Goal: Task Accomplishment & Management: Use online tool/utility

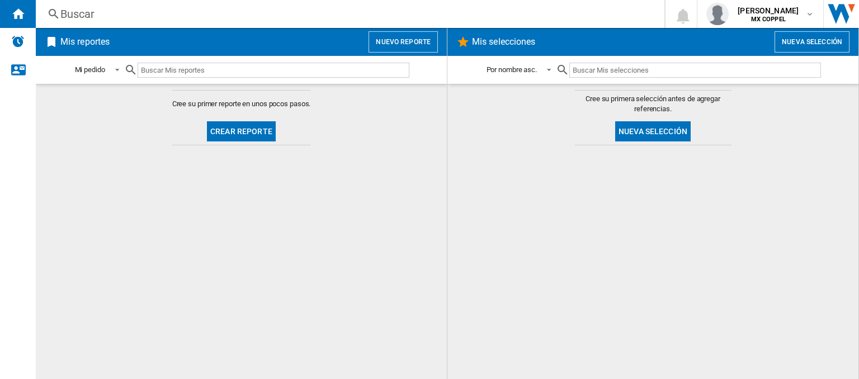
click at [262, 131] on button "Crear reporte" at bounding box center [241, 131] width 69 height 20
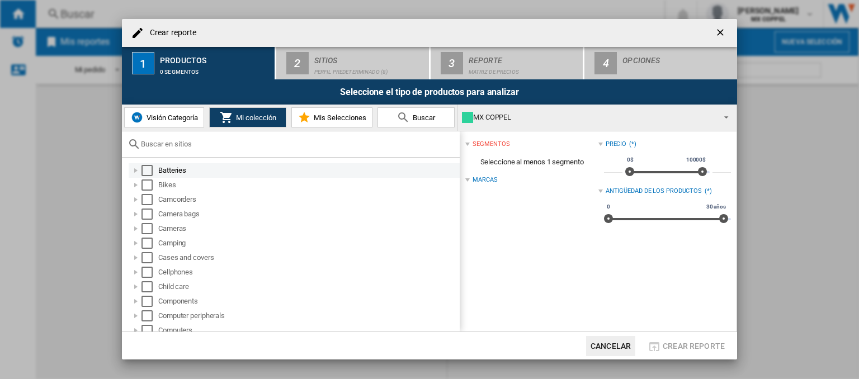
click at [135, 170] on div at bounding box center [135, 170] width 11 height 11
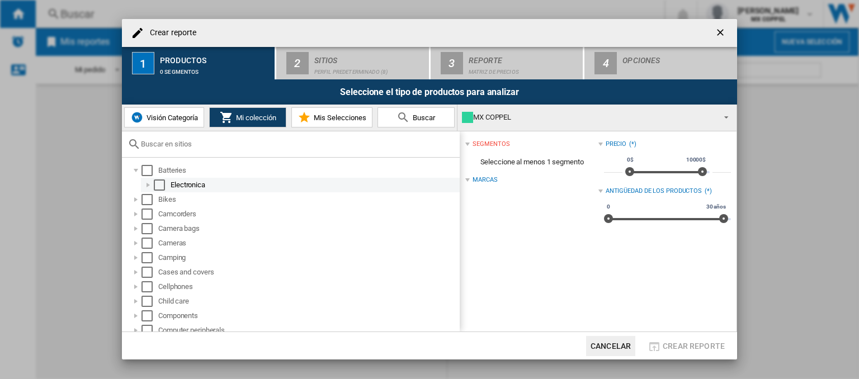
click at [148, 182] on div at bounding box center [148, 184] width 11 height 11
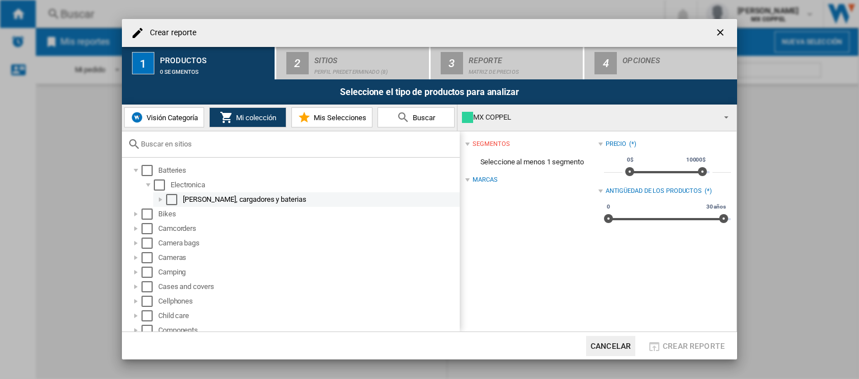
click at [159, 200] on div at bounding box center [160, 199] width 11 height 11
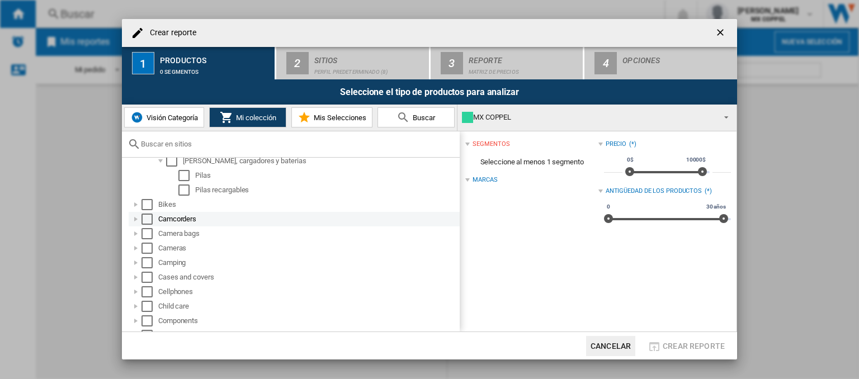
scroll to position [56, 0]
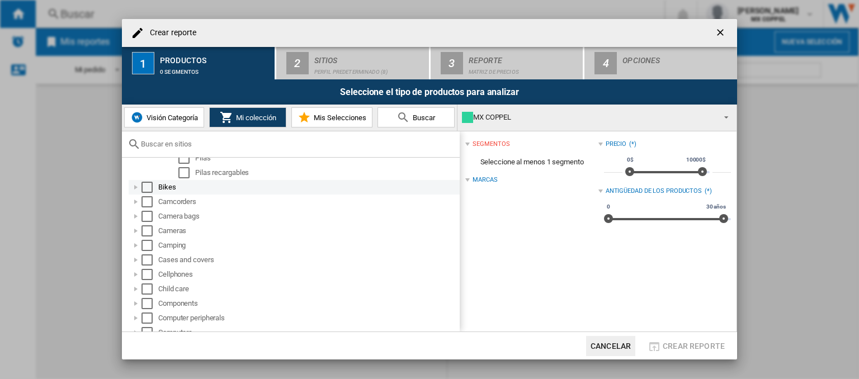
click at [135, 189] on div at bounding box center [135, 187] width 11 height 11
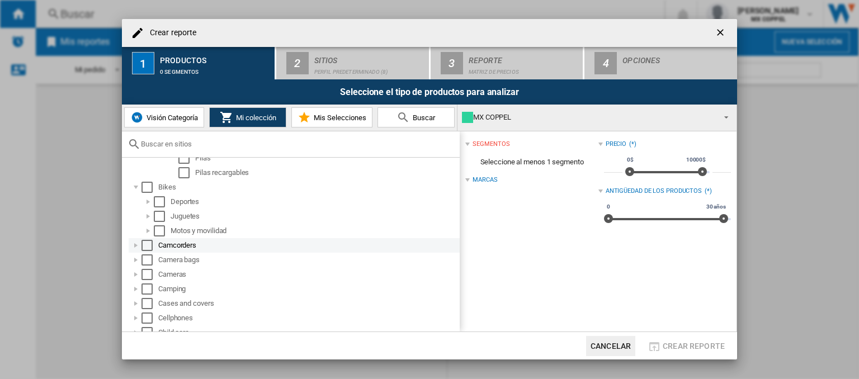
click at [135, 244] on div at bounding box center [135, 245] width 11 height 11
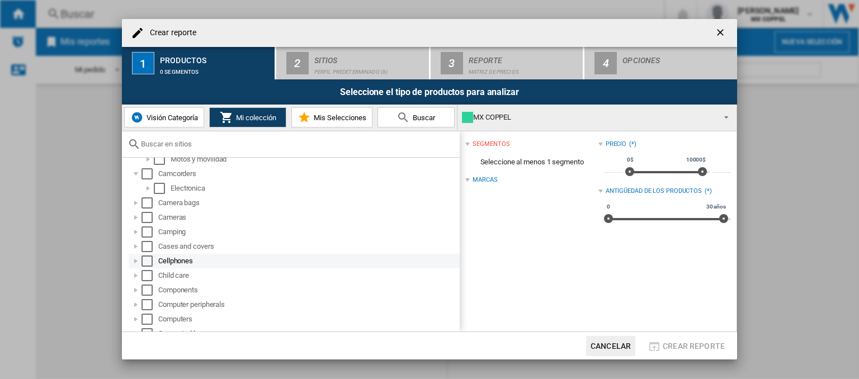
scroll to position [112, 0]
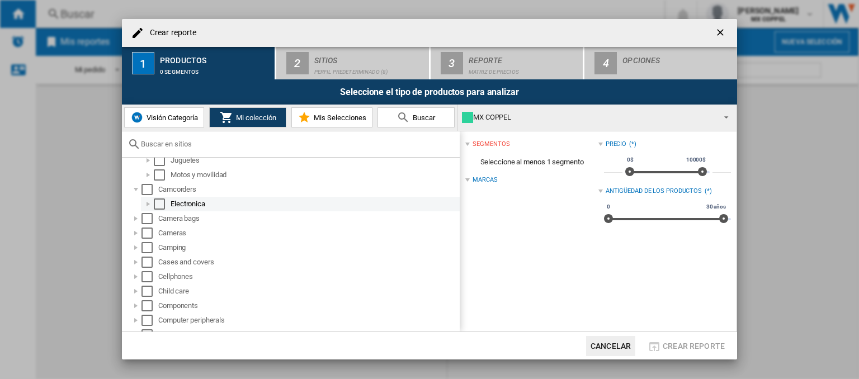
click at [149, 201] on div at bounding box center [148, 203] width 11 height 11
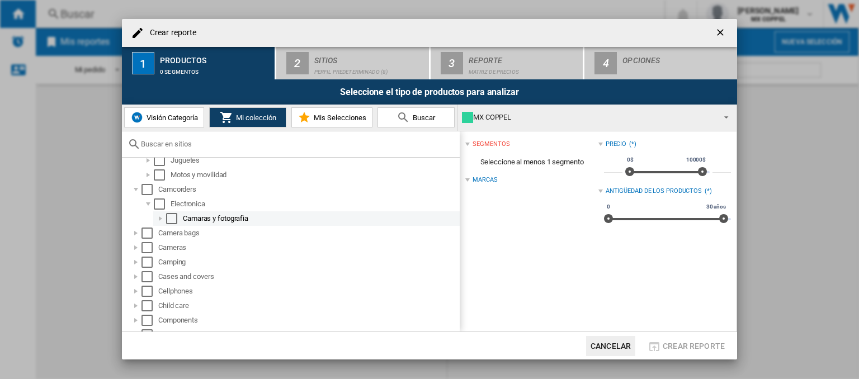
click at [160, 220] on div at bounding box center [160, 218] width 11 height 11
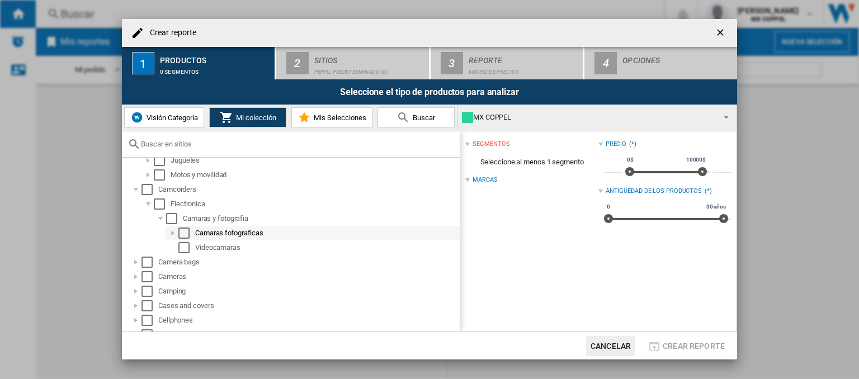
click at [175, 233] on div at bounding box center [172, 233] width 11 height 11
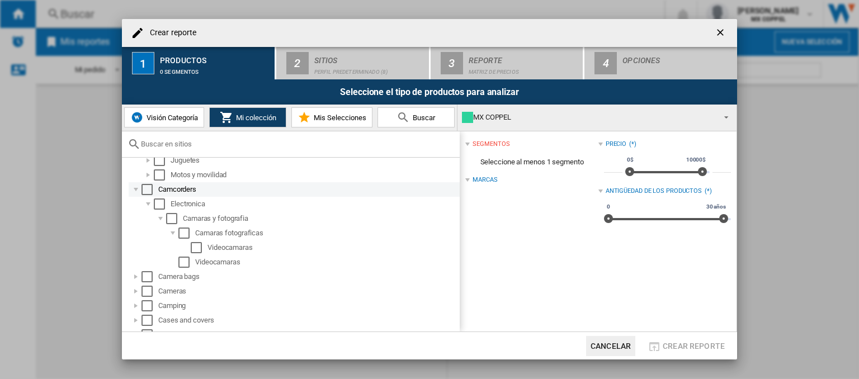
click at [143, 191] on div "Select" at bounding box center [146, 189] width 11 height 11
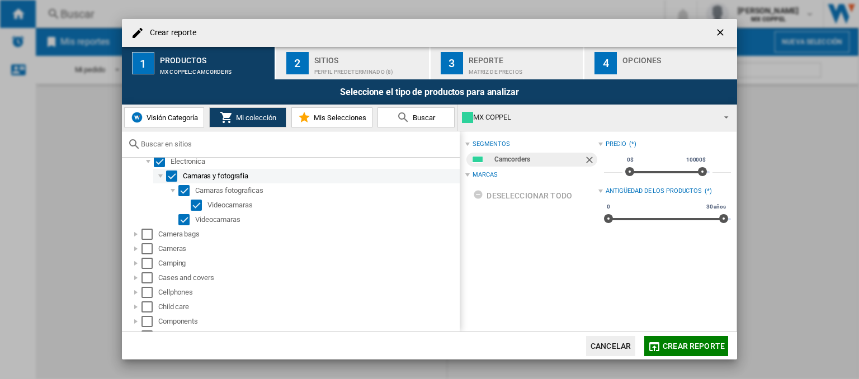
scroll to position [168, 0]
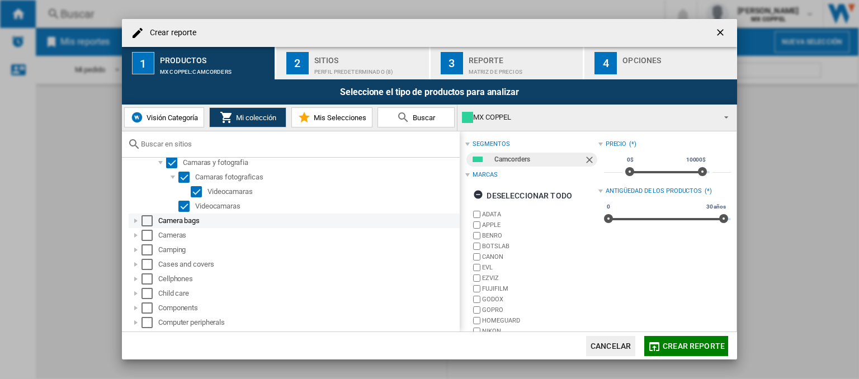
click at [134, 220] on div at bounding box center [135, 220] width 11 height 11
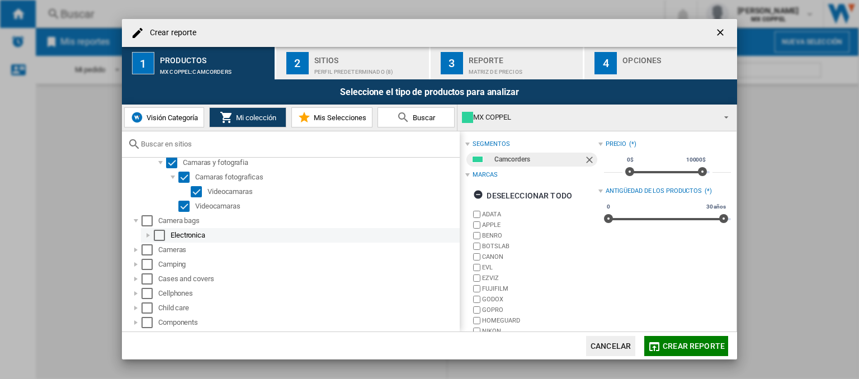
click at [148, 232] on div at bounding box center [148, 235] width 11 height 11
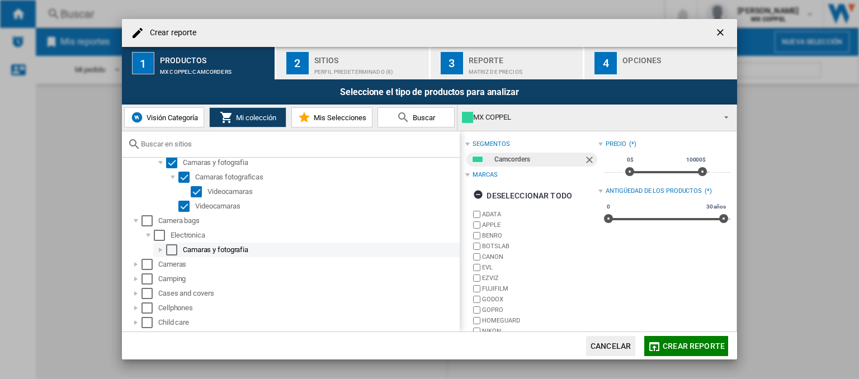
click at [161, 249] on div at bounding box center [160, 249] width 11 height 11
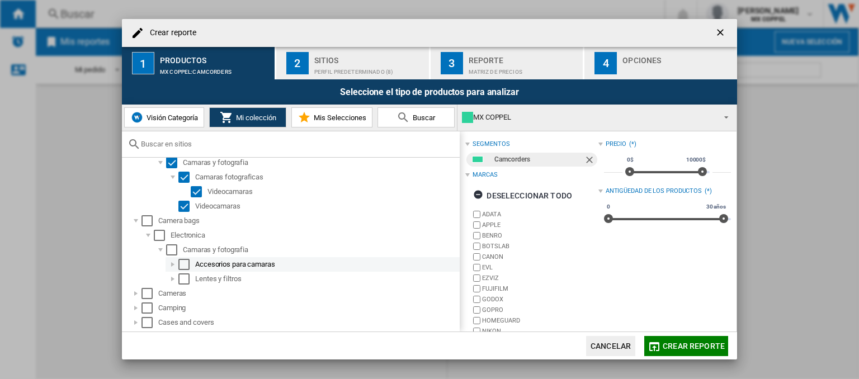
drag, startPoint x: 172, startPoint y: 264, endPoint x: 167, endPoint y: 267, distance: 6.0
click at [172, 264] on div at bounding box center [172, 264] width 11 height 11
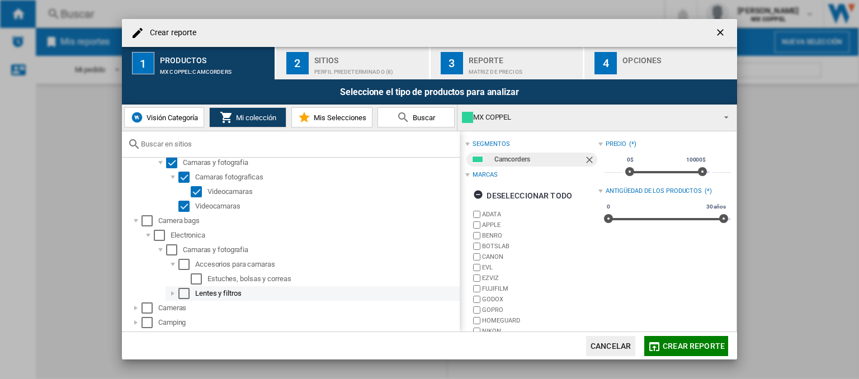
click at [171, 293] on div at bounding box center [172, 293] width 11 height 11
click at [179, 294] on div "Select" at bounding box center [183, 293] width 11 height 11
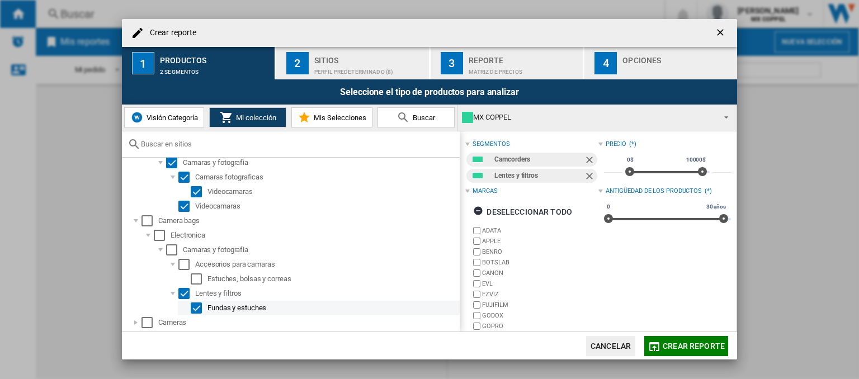
click at [191, 308] on div "Select" at bounding box center [196, 307] width 11 height 11
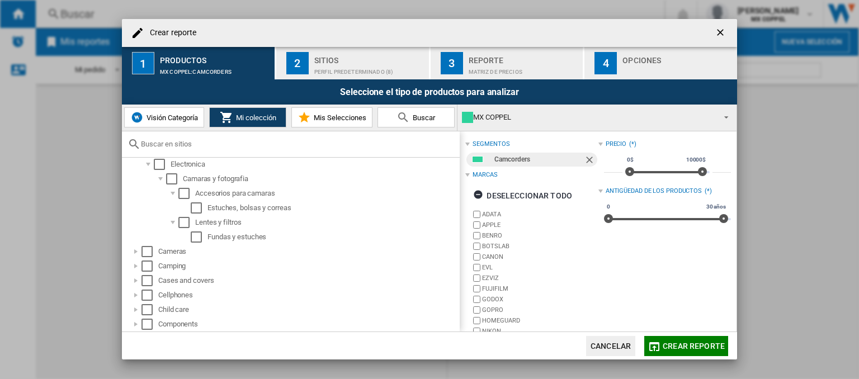
scroll to position [224, 0]
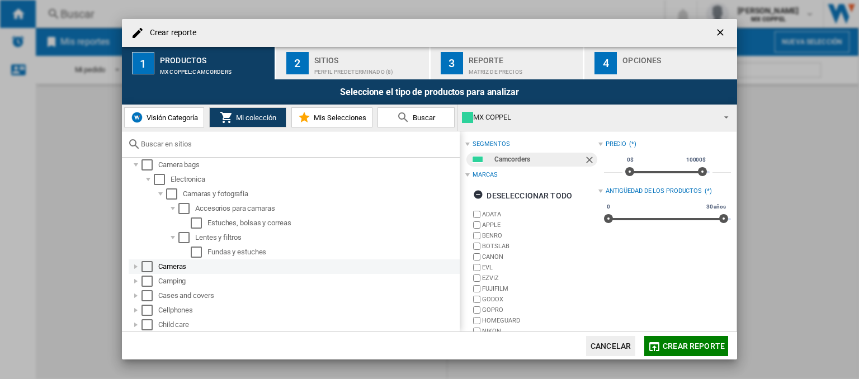
click at [135, 265] on div at bounding box center [135, 266] width 11 height 11
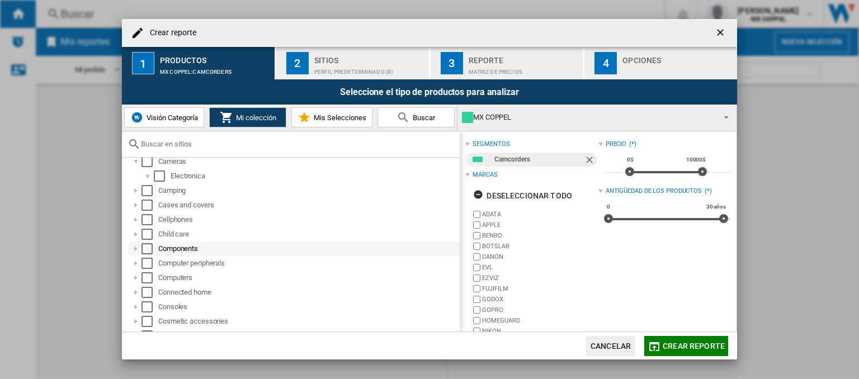
scroll to position [335, 0]
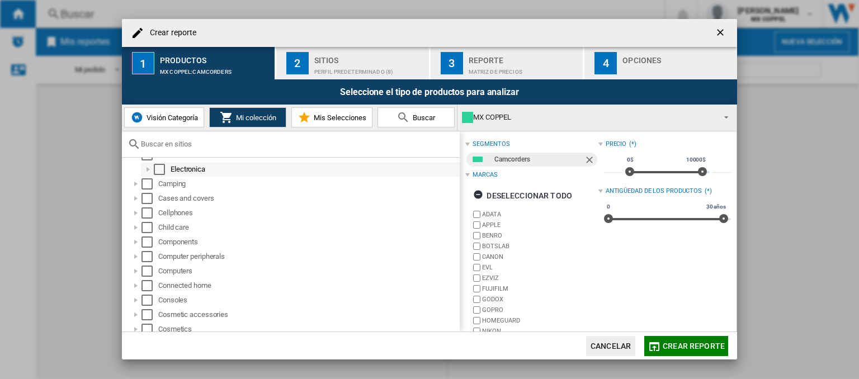
click at [148, 167] on div at bounding box center [148, 169] width 11 height 11
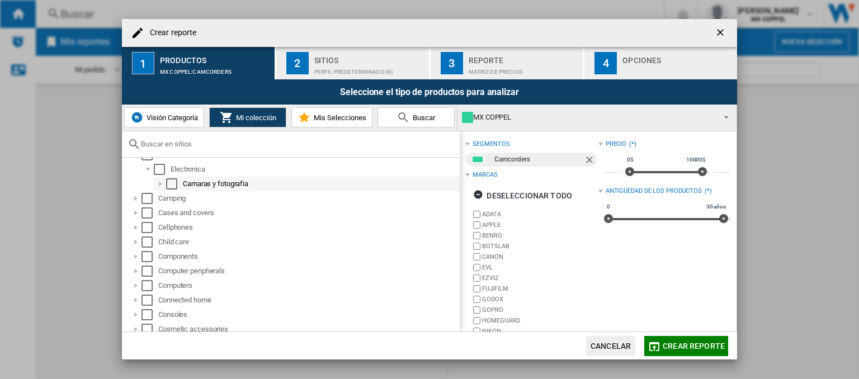
click at [158, 181] on div at bounding box center [160, 183] width 11 height 11
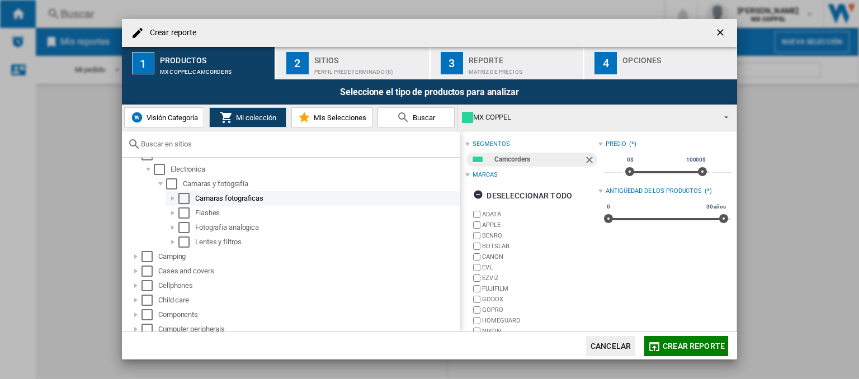
click at [170, 196] on div at bounding box center [172, 198] width 11 height 11
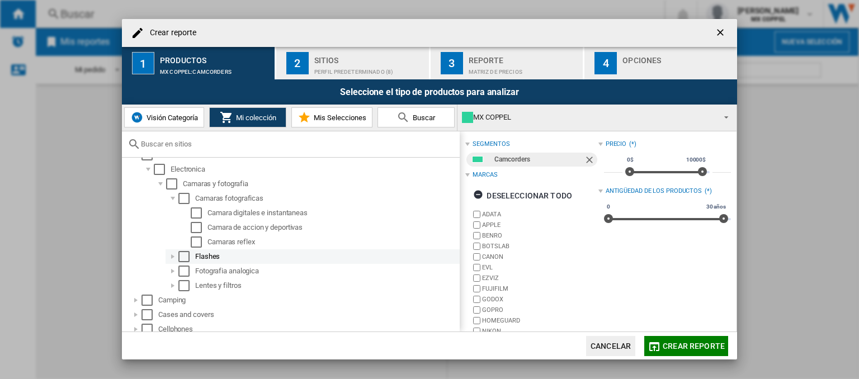
scroll to position [279, 0]
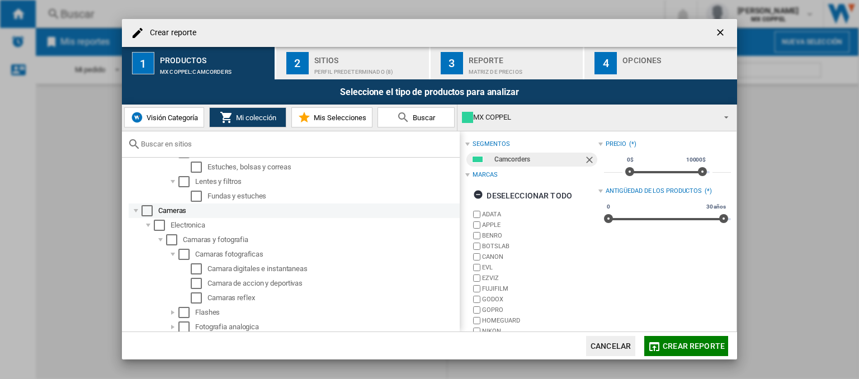
click at [147, 207] on div "Select" at bounding box center [146, 210] width 11 height 11
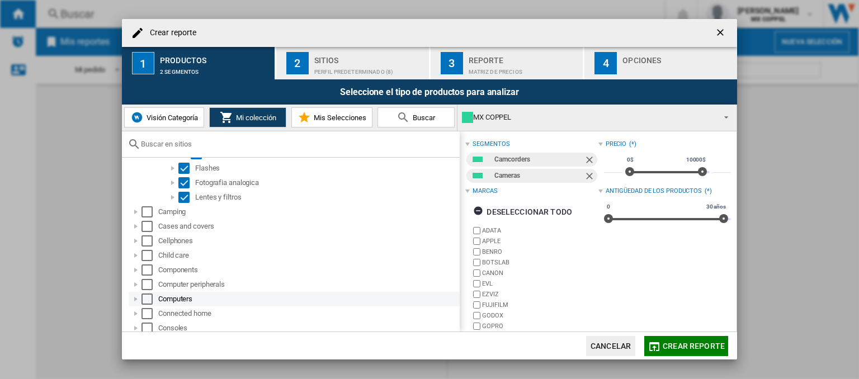
scroll to position [447, 0]
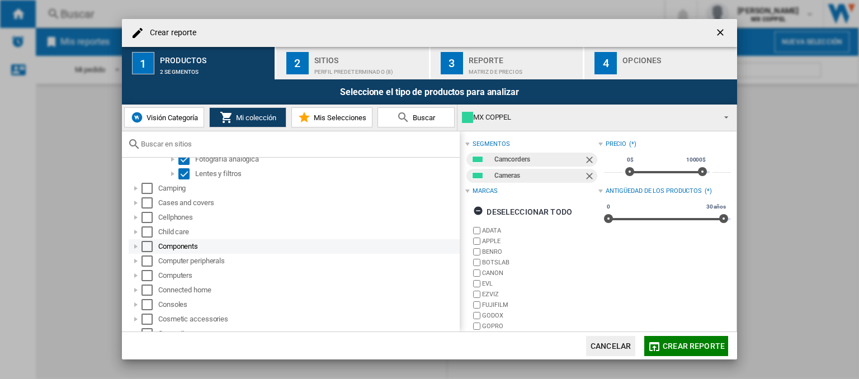
click at [135, 246] on div at bounding box center [135, 246] width 11 height 11
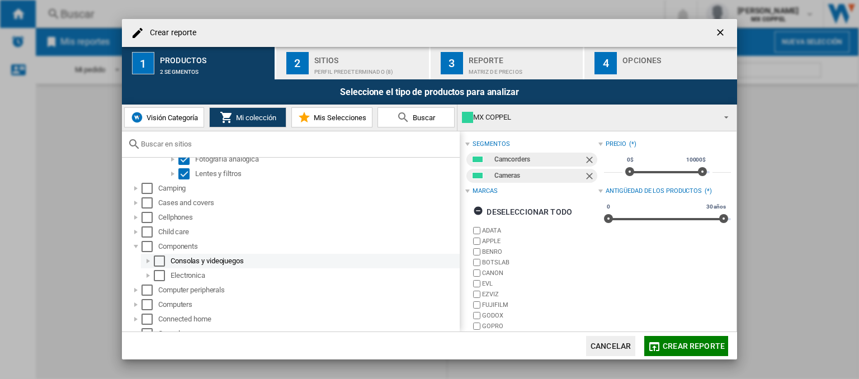
click at [148, 262] on div at bounding box center [148, 260] width 11 height 11
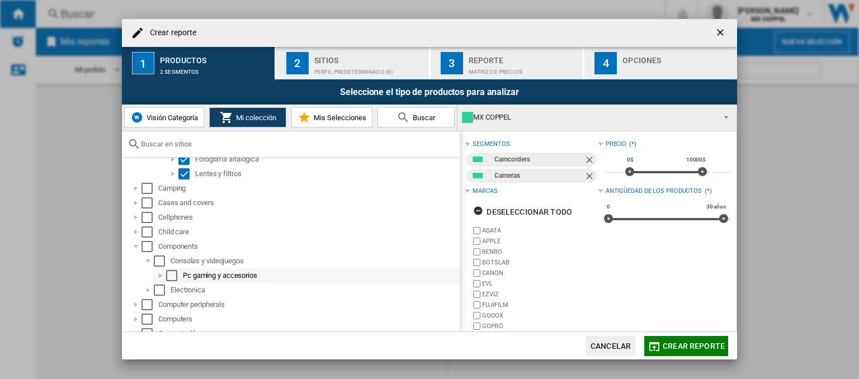
click at [157, 274] on div at bounding box center [160, 275] width 11 height 11
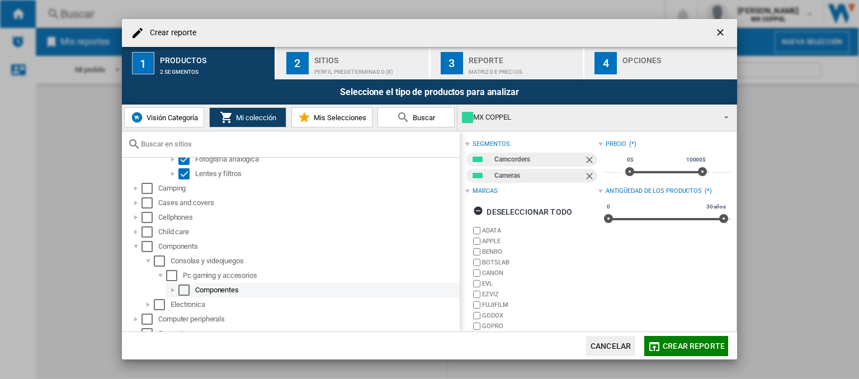
click at [170, 290] on div at bounding box center [172, 290] width 11 height 11
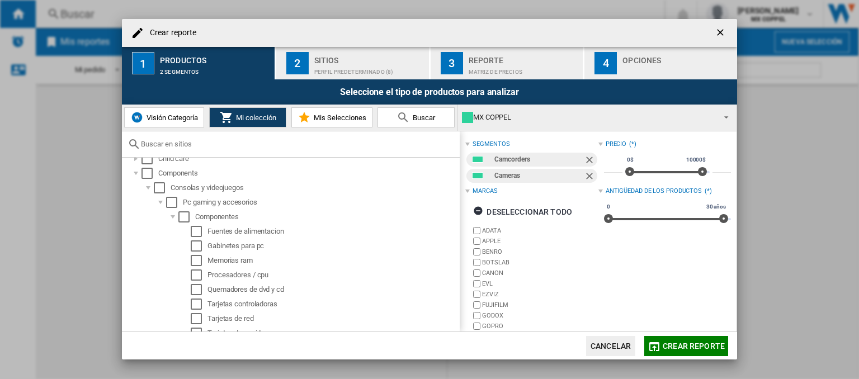
scroll to position [503, 0]
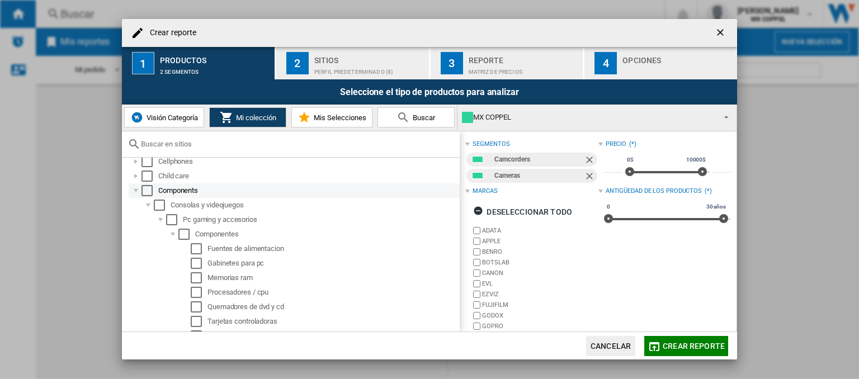
click at [143, 190] on div "Select" at bounding box center [146, 190] width 11 height 11
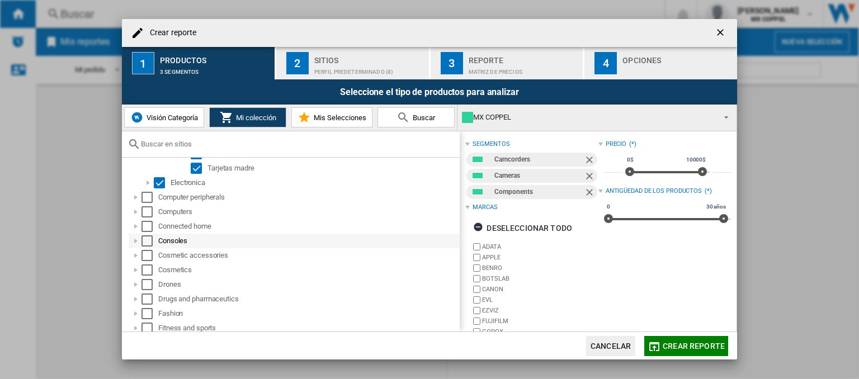
scroll to position [727, 0]
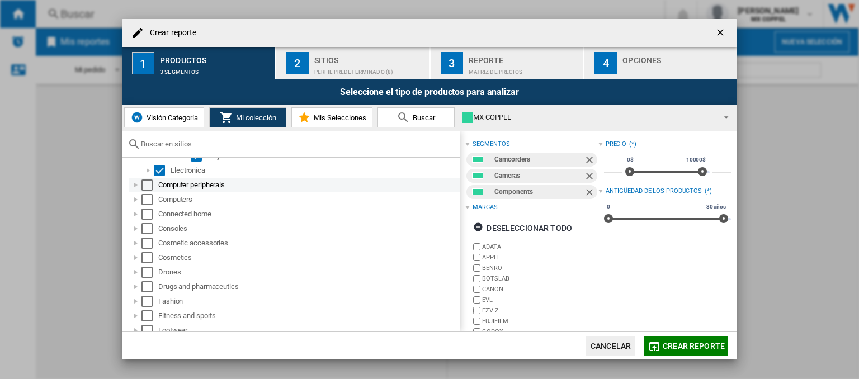
click at [137, 186] on div at bounding box center [135, 184] width 11 height 11
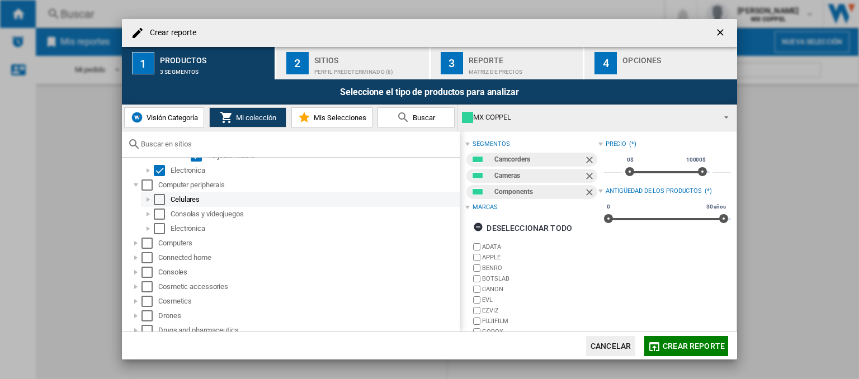
click at [149, 201] on div at bounding box center [148, 199] width 11 height 11
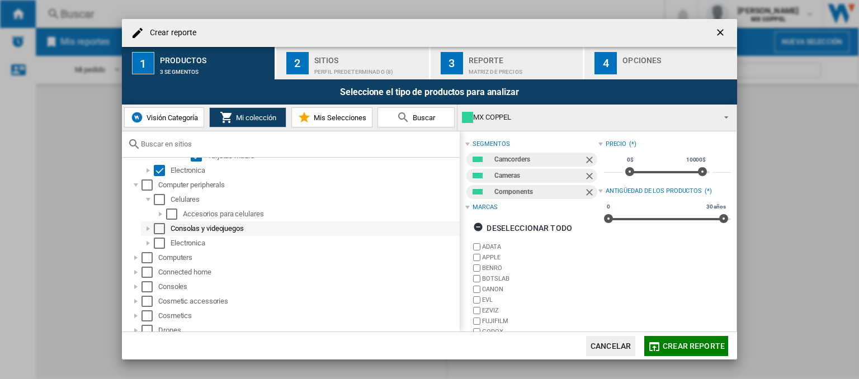
click at [150, 224] on div at bounding box center [148, 228] width 11 height 11
click at [152, 226] on div at bounding box center [148, 228] width 11 height 11
click at [160, 231] on div "Select" at bounding box center [159, 228] width 11 height 11
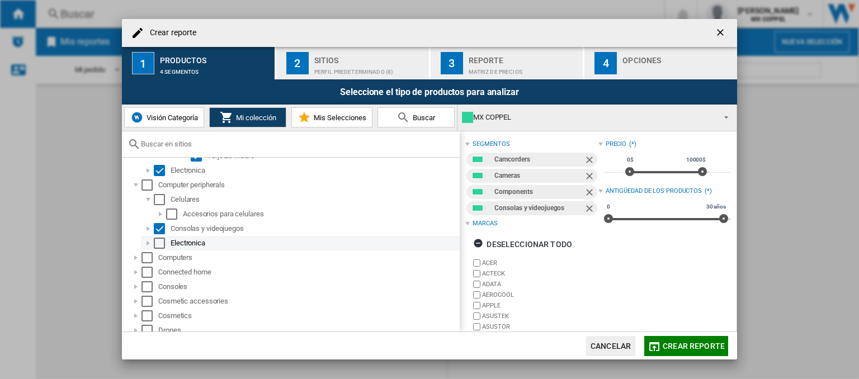
click at [147, 245] on div at bounding box center [148, 243] width 11 height 11
click at [159, 245] on div "Select" at bounding box center [159, 243] width 11 height 11
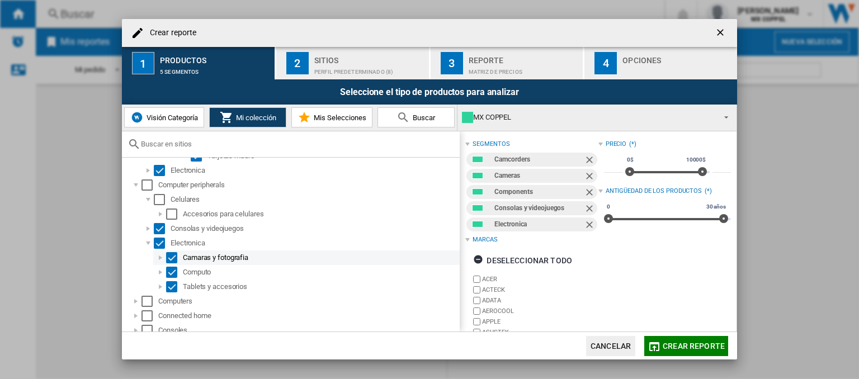
click at [159, 261] on div at bounding box center [160, 257] width 11 height 11
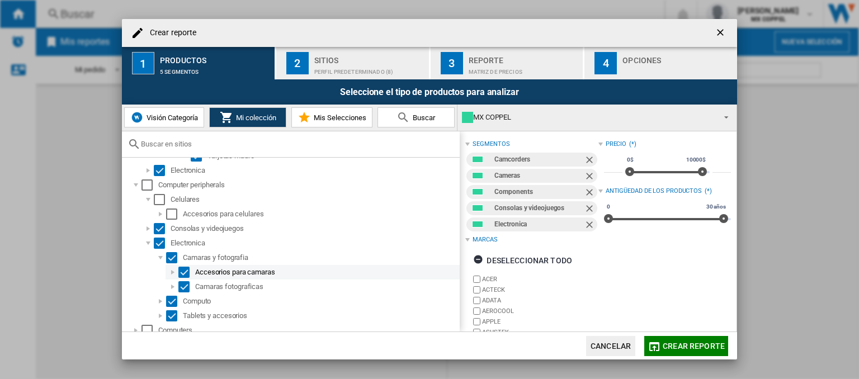
click at [169, 272] on div at bounding box center [172, 272] width 11 height 11
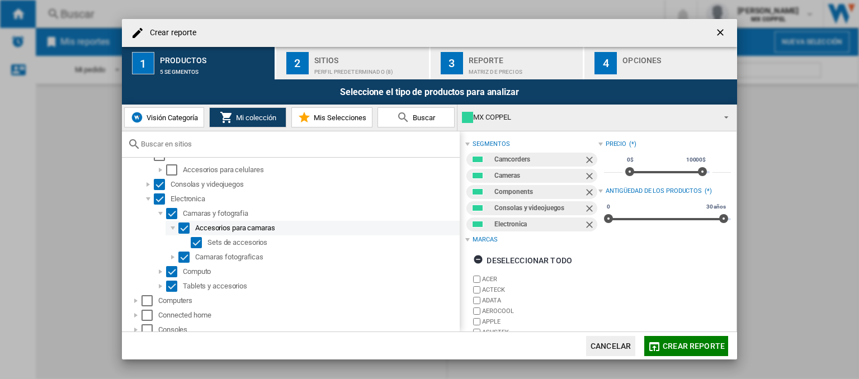
scroll to position [783, 0]
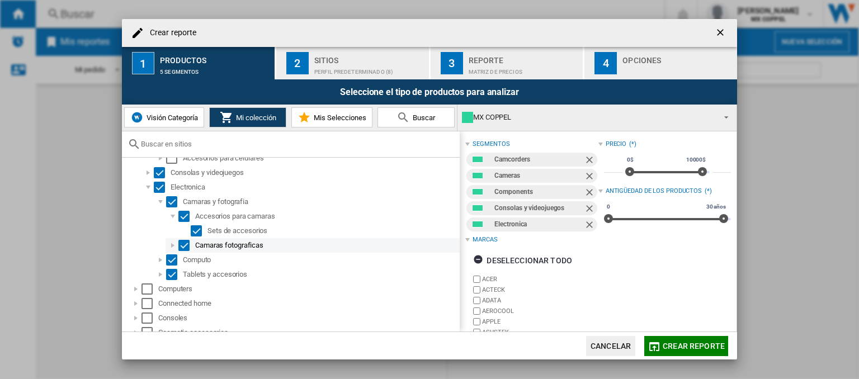
click at [165, 247] on div "Camaras fotograficas" at bounding box center [312, 245] width 294 height 15
click at [170, 247] on div at bounding box center [172, 245] width 11 height 11
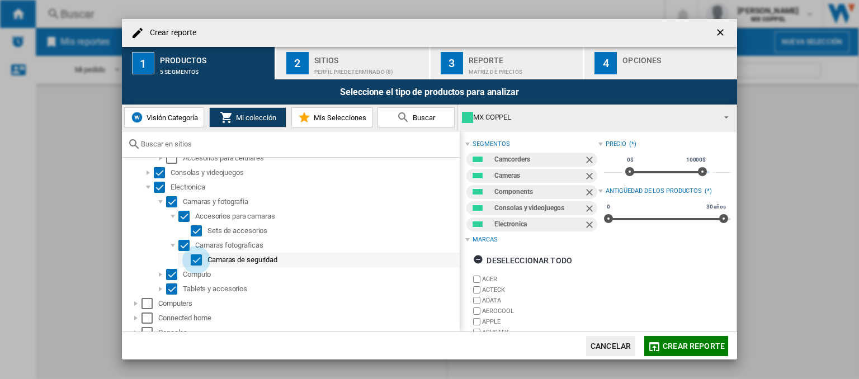
click at [195, 260] on div "Select" at bounding box center [196, 259] width 11 height 11
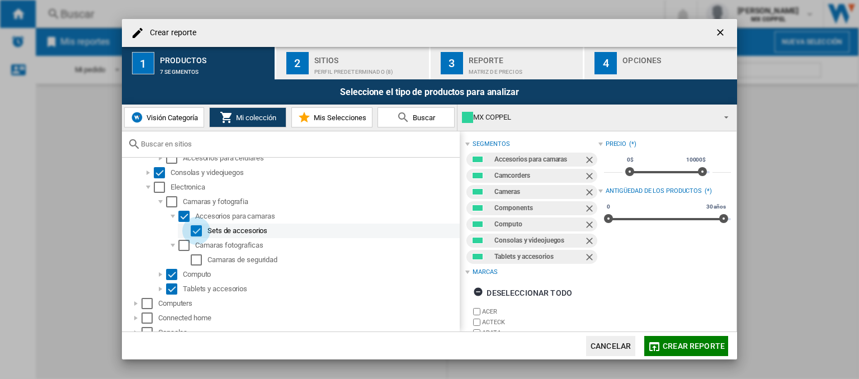
click at [193, 234] on div "Select" at bounding box center [196, 230] width 11 height 11
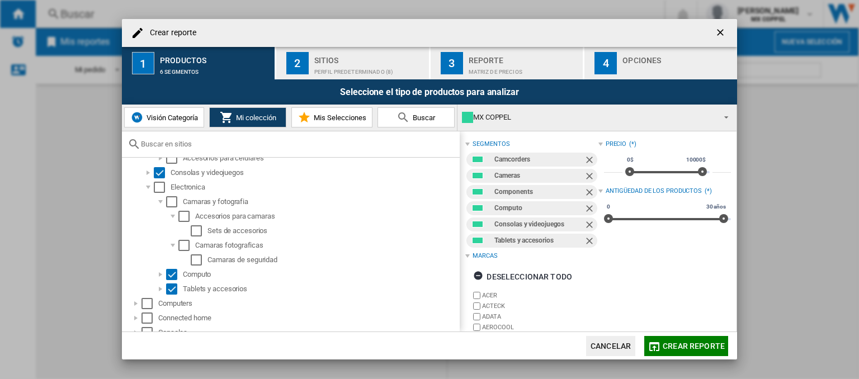
scroll to position [838, 0]
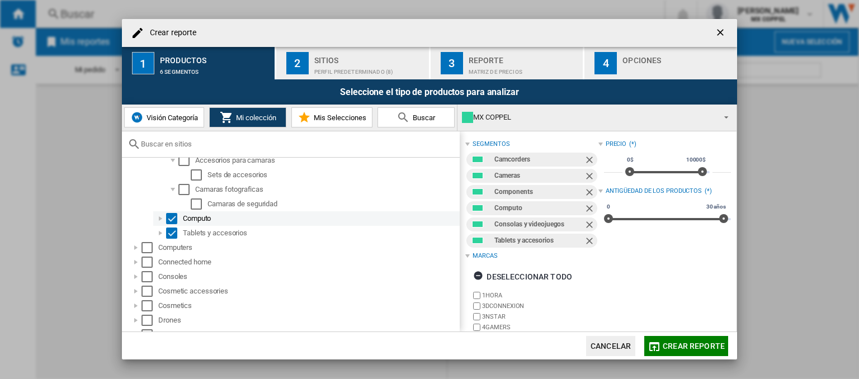
click at [158, 219] on div at bounding box center [160, 218] width 11 height 11
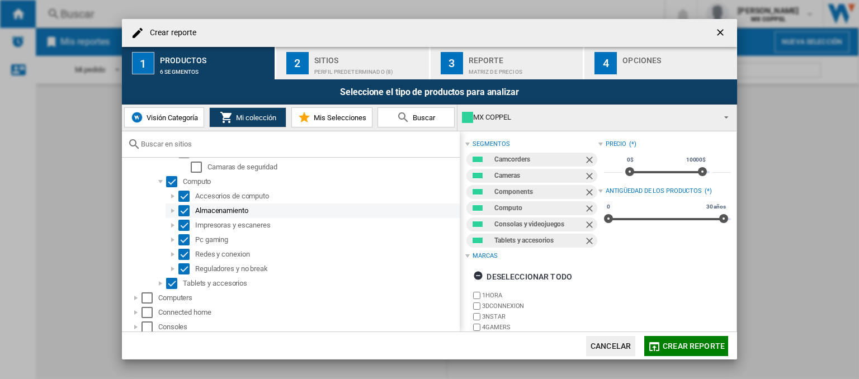
scroll to position [894, 0]
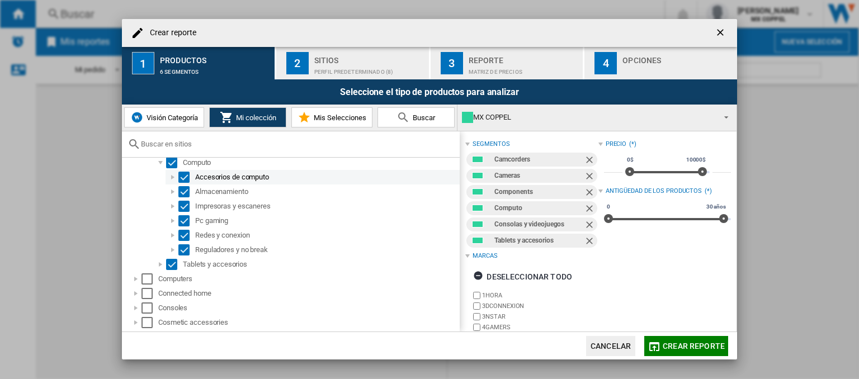
click at [174, 177] on div at bounding box center [172, 177] width 11 height 11
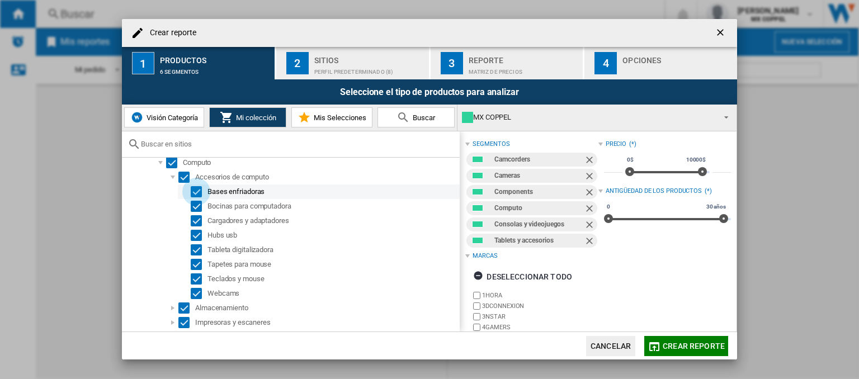
click at [195, 188] on div "Select" at bounding box center [196, 191] width 11 height 11
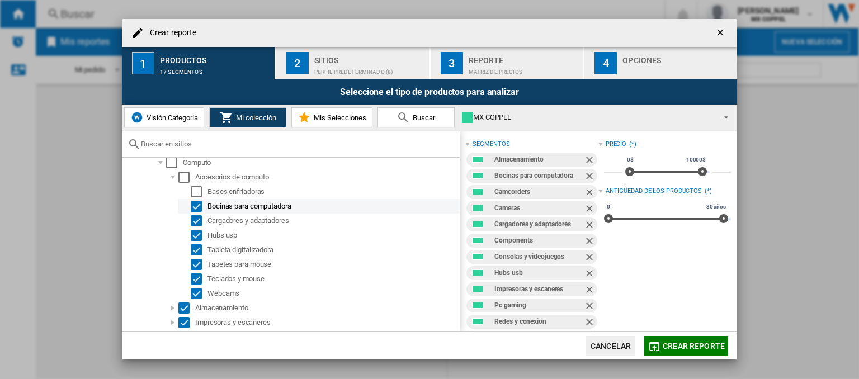
click at [195, 205] on div "Select" at bounding box center [196, 206] width 11 height 11
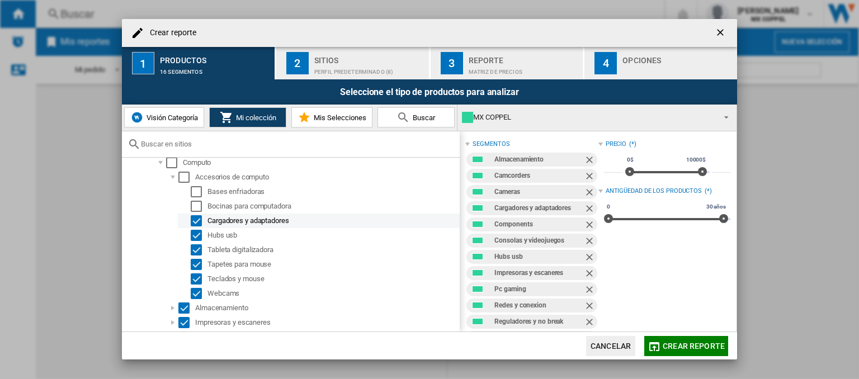
click at [197, 221] on div "Select" at bounding box center [196, 220] width 11 height 11
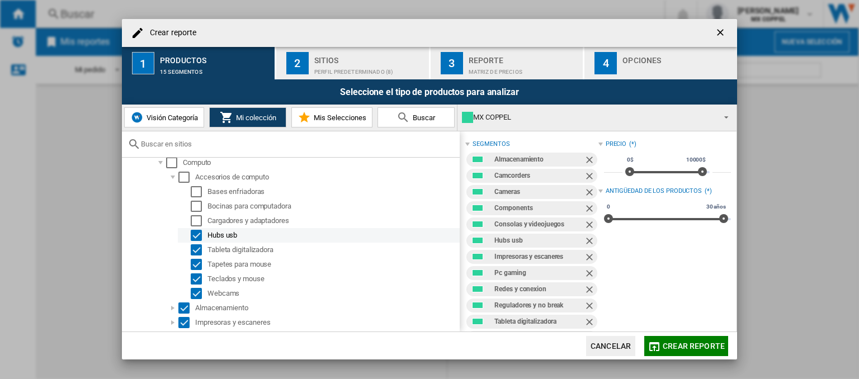
click at [196, 234] on div "Select" at bounding box center [196, 235] width 11 height 11
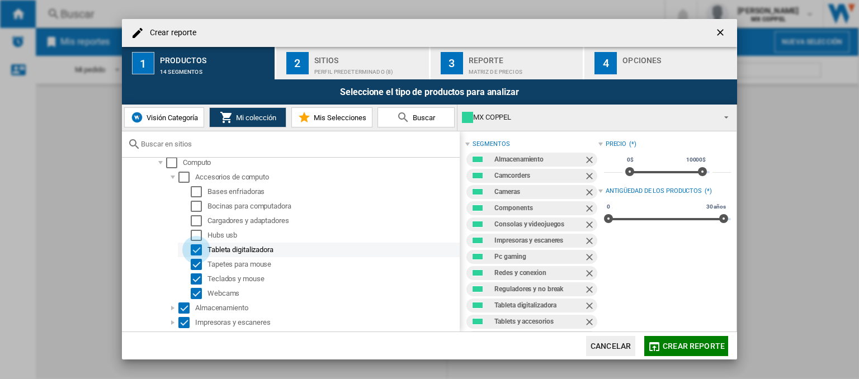
click at [191, 250] on div "Select" at bounding box center [196, 249] width 11 height 11
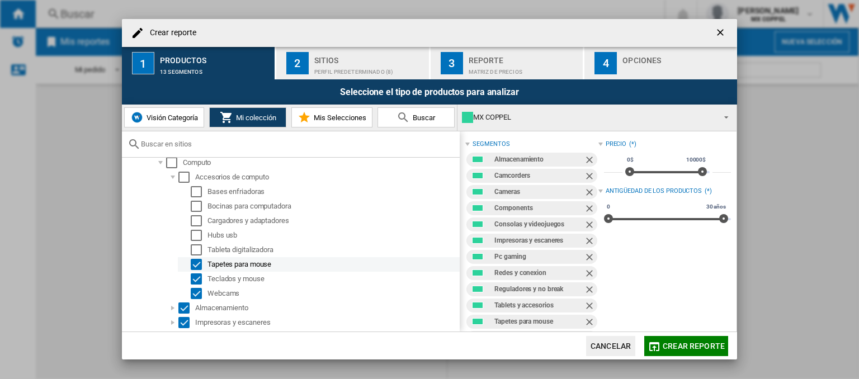
click at [197, 262] on div "Select" at bounding box center [196, 264] width 11 height 11
click at [197, 279] on div "Select" at bounding box center [196, 278] width 11 height 11
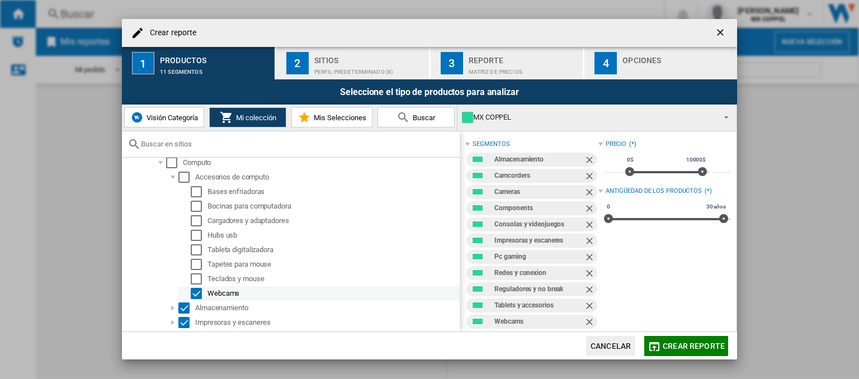
click at [200, 294] on div "Select" at bounding box center [196, 293] width 11 height 11
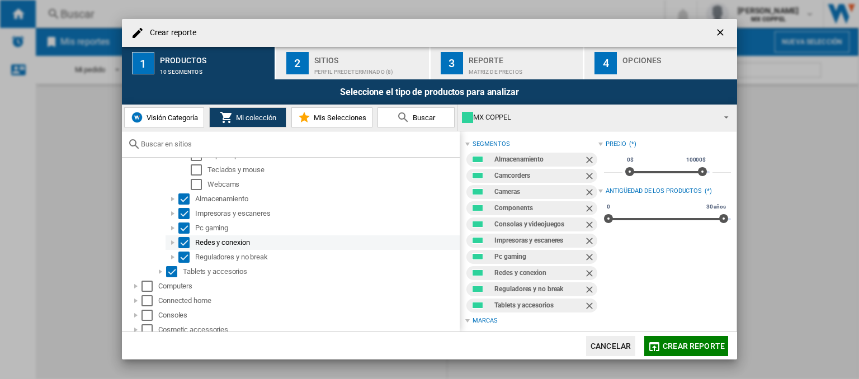
scroll to position [1006, 0]
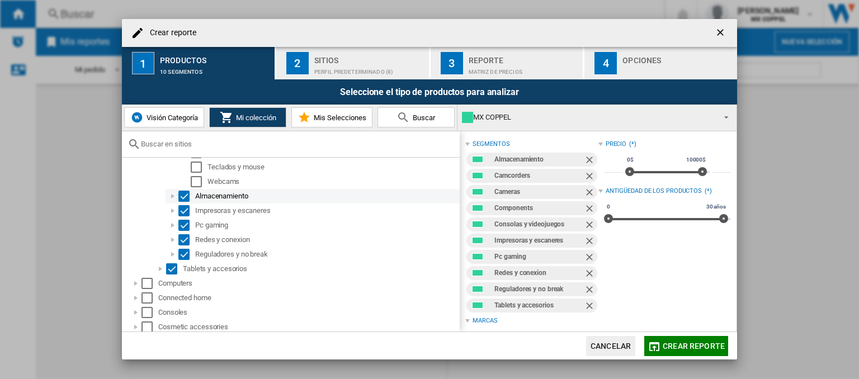
click at [172, 197] on div at bounding box center [172, 196] width 11 height 11
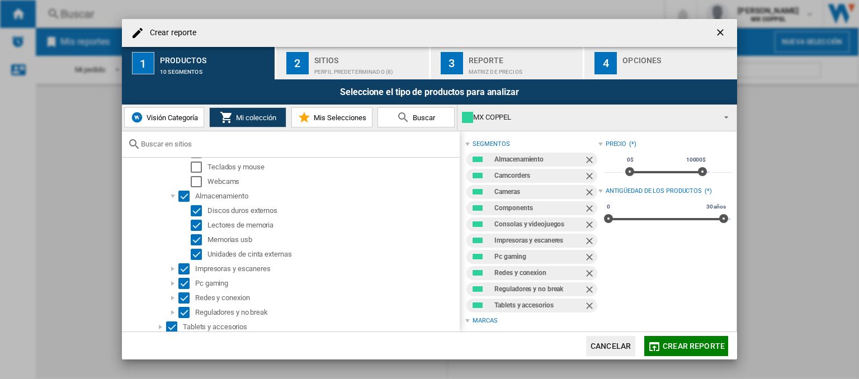
scroll to position [1062, 0]
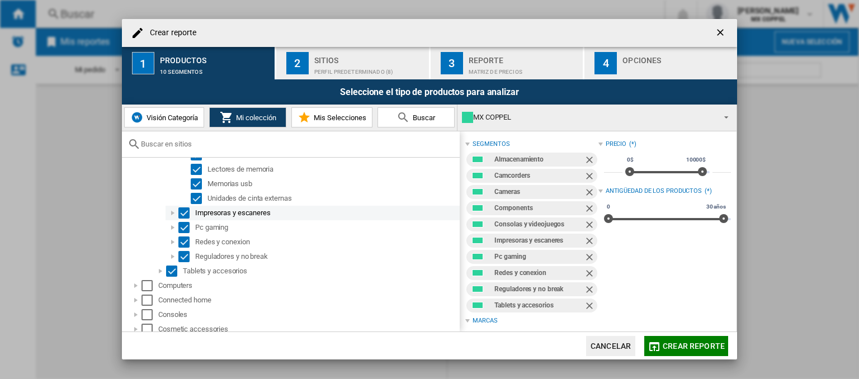
click at [170, 216] on div at bounding box center [172, 212] width 11 height 11
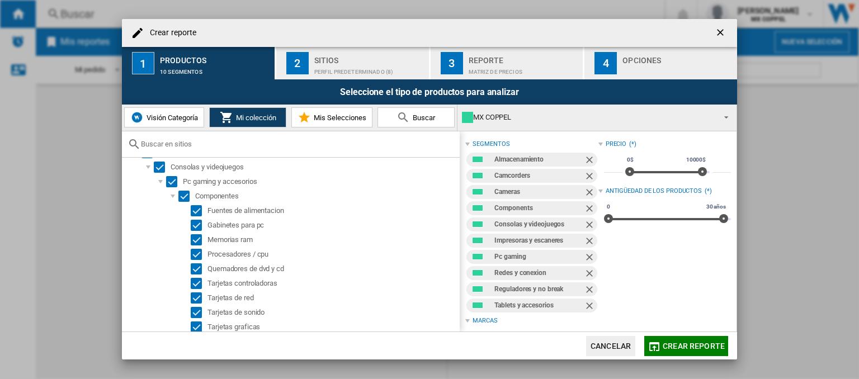
scroll to position [559, 0]
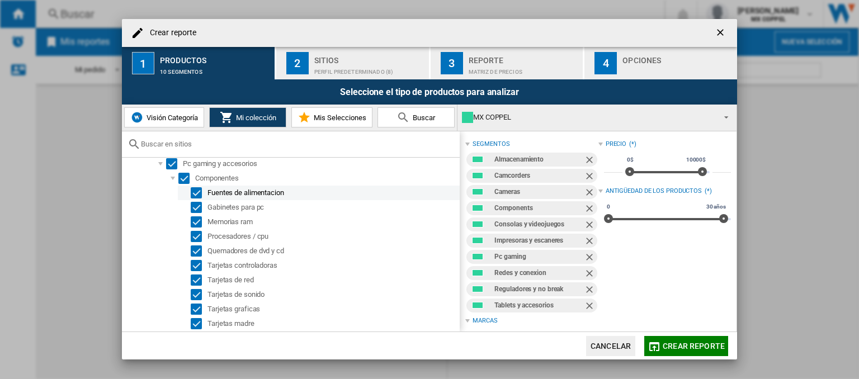
click at [194, 197] on div "Select" at bounding box center [196, 192] width 11 height 11
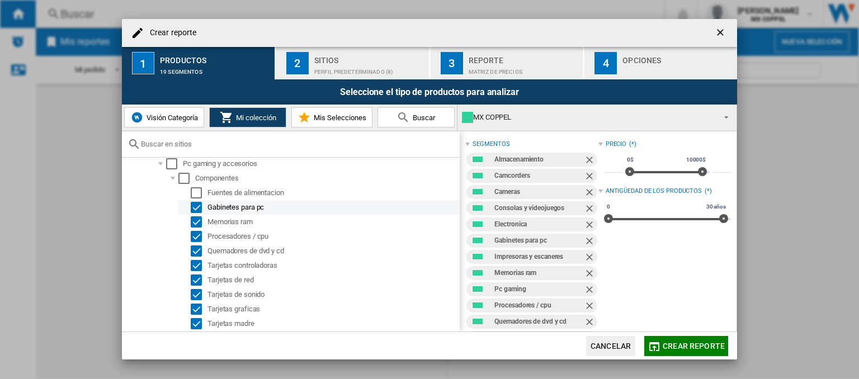
click at [193, 207] on div "Select" at bounding box center [196, 207] width 11 height 11
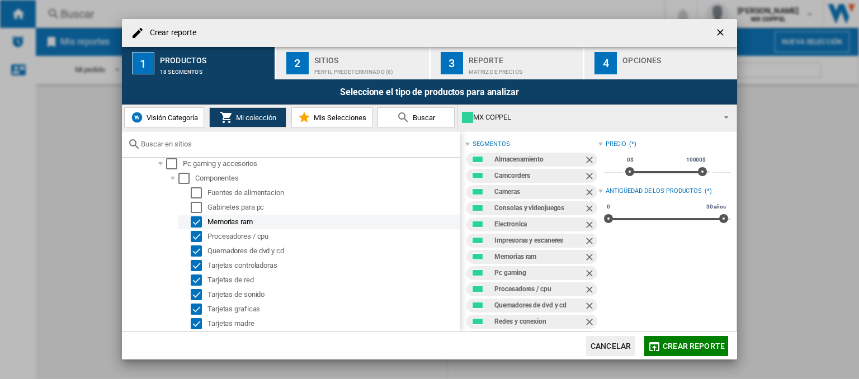
click at [194, 224] on div "Select" at bounding box center [196, 221] width 11 height 11
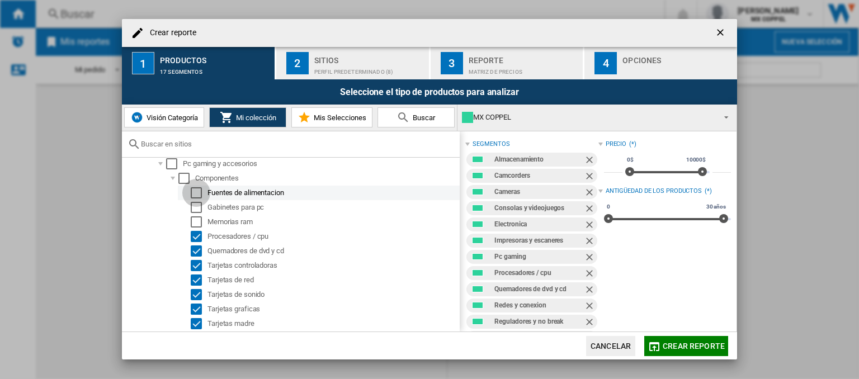
click at [195, 192] on div "Select" at bounding box center [196, 192] width 11 height 11
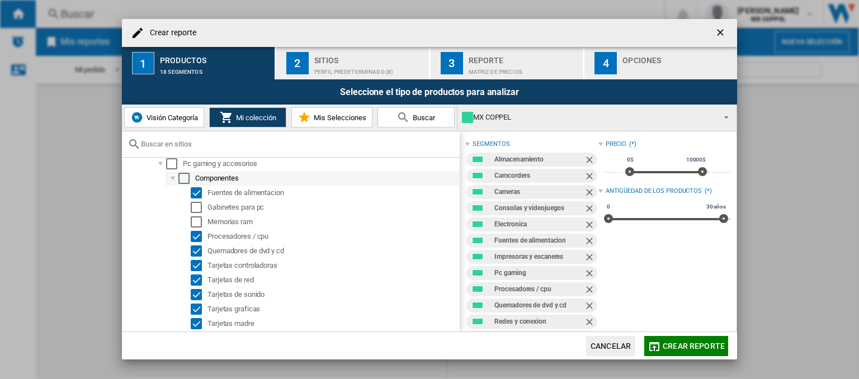
click at [183, 178] on div "Select" at bounding box center [183, 178] width 11 height 11
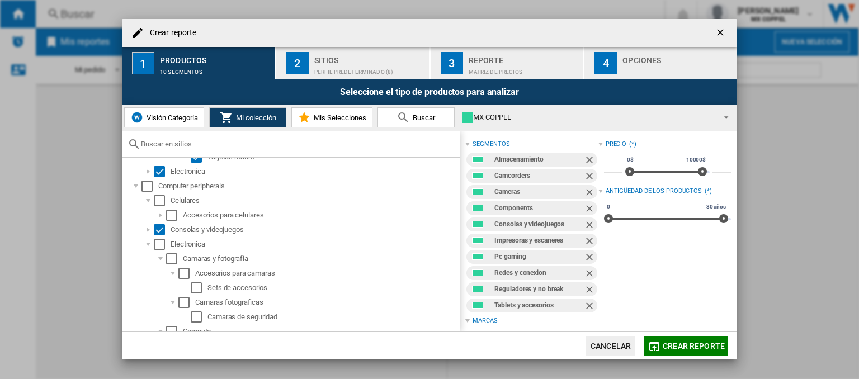
scroll to position [727, 0]
click at [144, 172] on div at bounding box center [148, 170] width 11 height 11
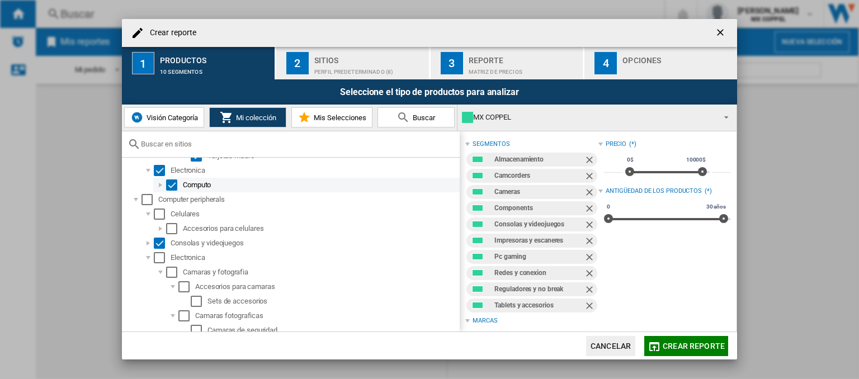
click at [161, 186] on div at bounding box center [160, 184] width 11 height 11
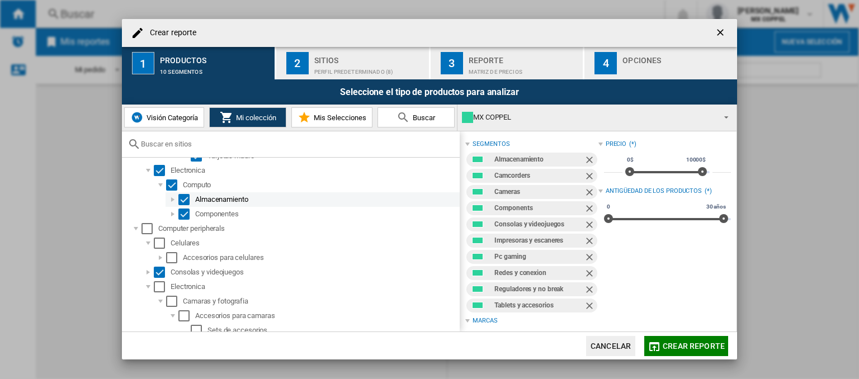
click at [170, 199] on div at bounding box center [172, 199] width 11 height 11
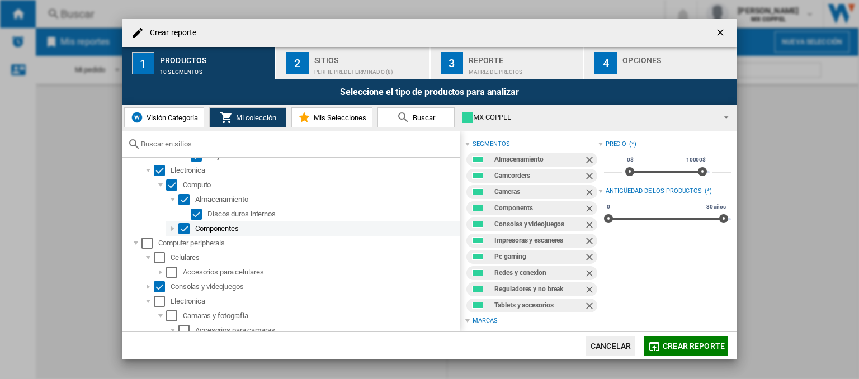
click at [170, 228] on div at bounding box center [172, 228] width 11 height 11
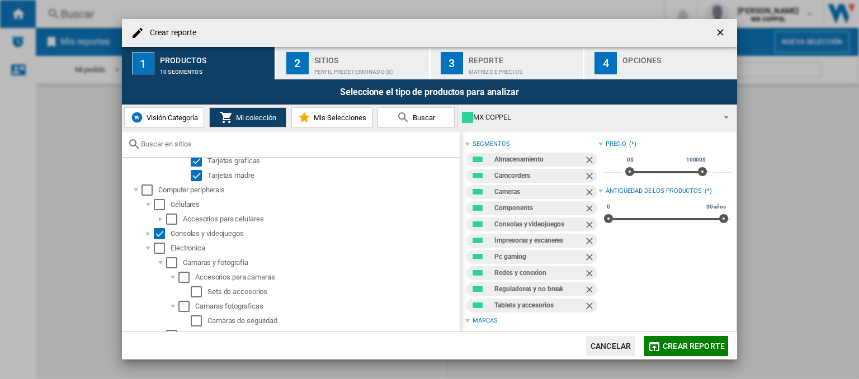
scroll to position [950, 0]
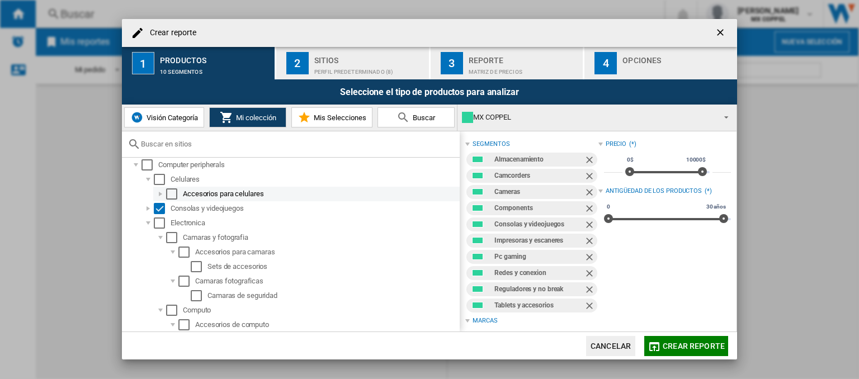
click at [159, 194] on div at bounding box center [160, 193] width 11 height 11
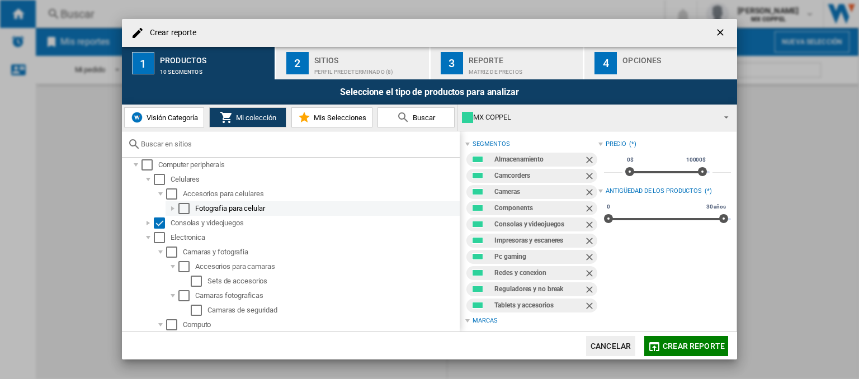
click at [169, 206] on div at bounding box center [172, 208] width 11 height 11
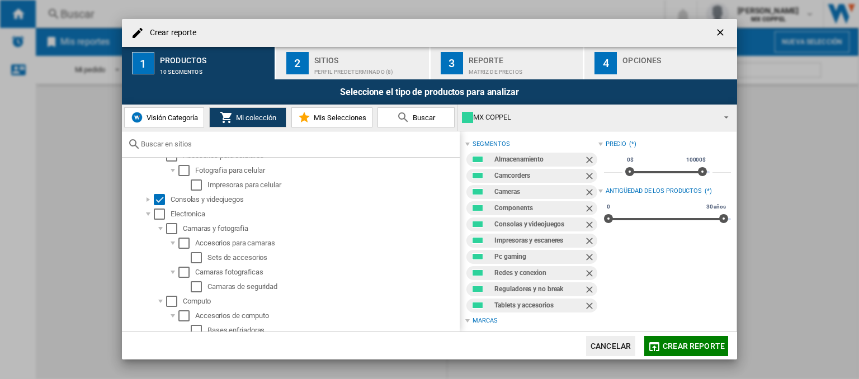
scroll to position [1006, 0]
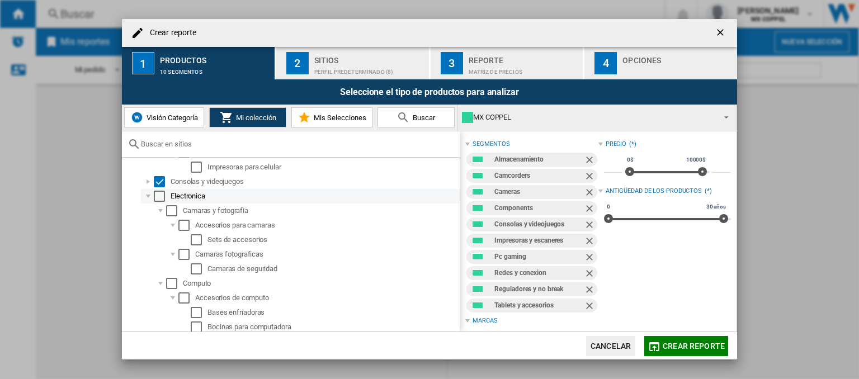
click at [146, 197] on div at bounding box center [148, 196] width 11 height 11
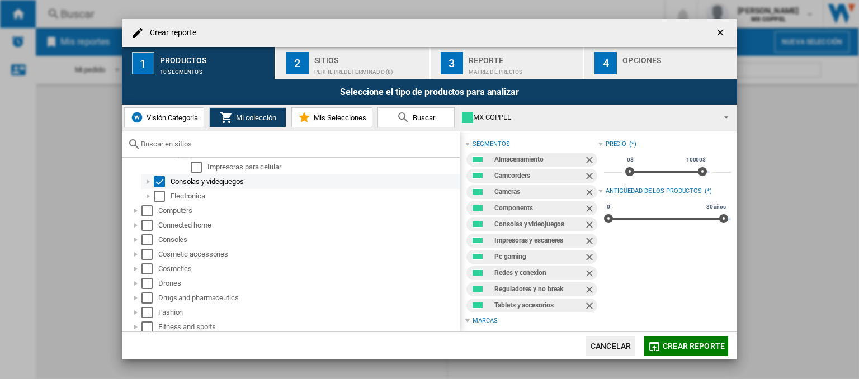
click at [148, 182] on div at bounding box center [148, 181] width 11 height 11
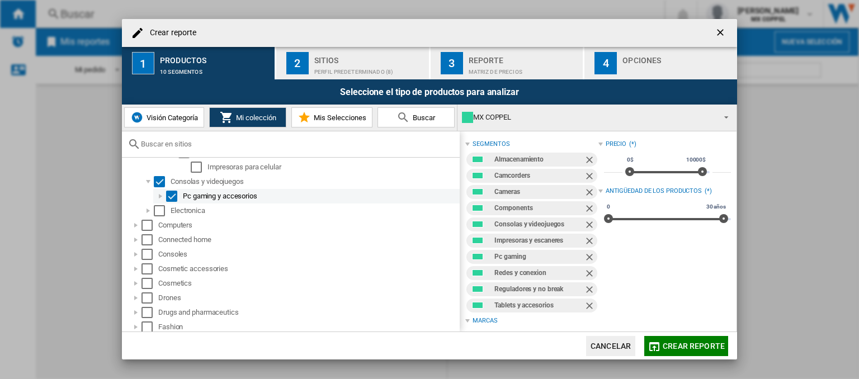
click at [159, 195] on div at bounding box center [160, 196] width 11 height 11
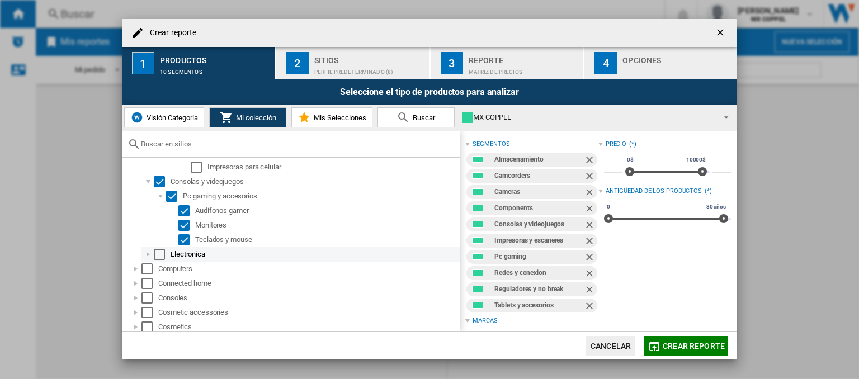
click at [149, 253] on div at bounding box center [148, 254] width 11 height 11
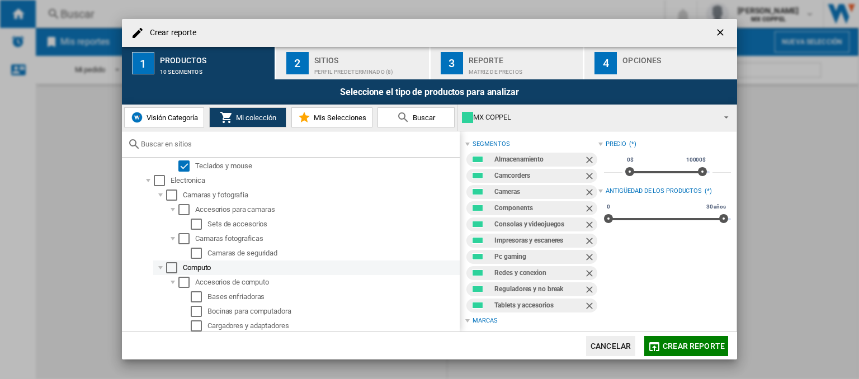
scroll to position [1062, 0]
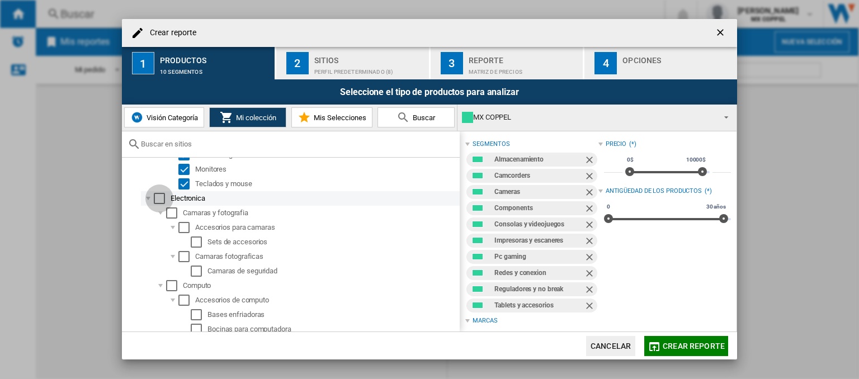
click at [161, 195] on div "Select" at bounding box center [159, 198] width 11 height 11
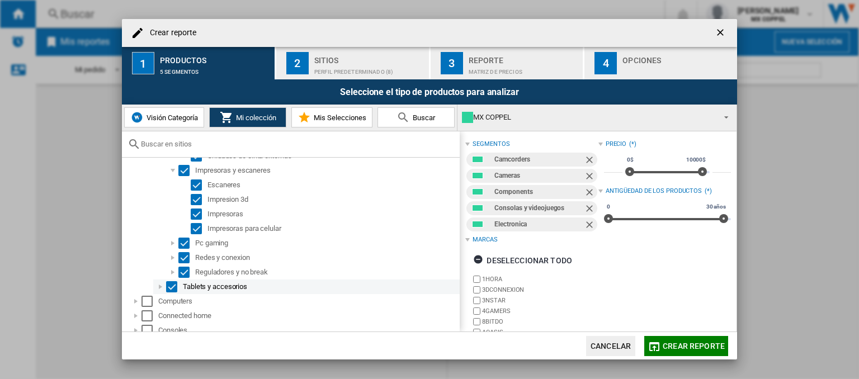
scroll to position [1453, 0]
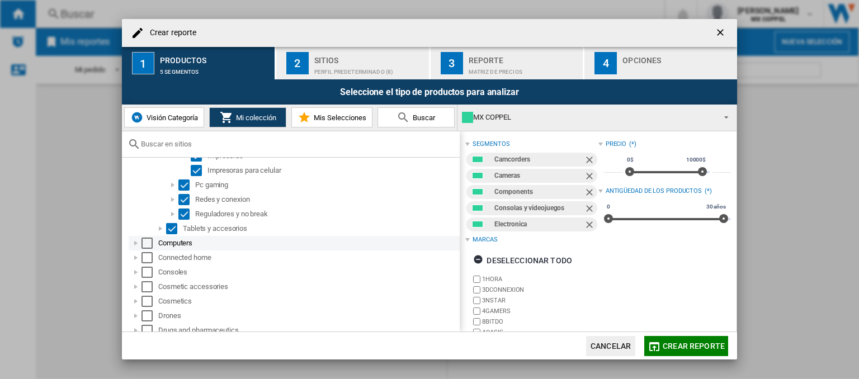
click at [136, 246] on div at bounding box center [135, 243] width 11 height 11
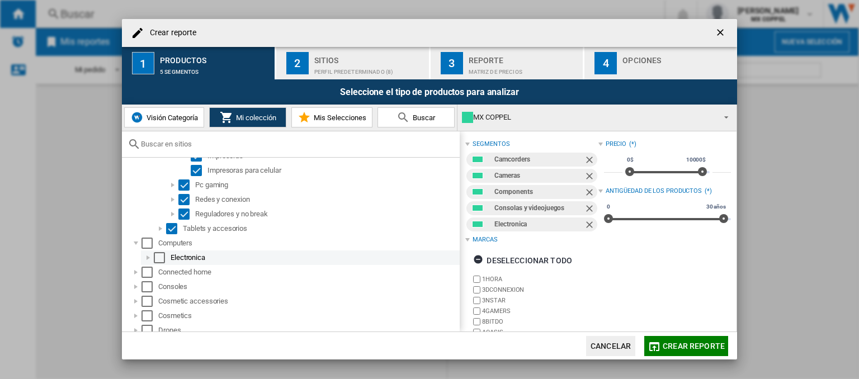
click at [144, 255] on div at bounding box center [148, 257] width 11 height 11
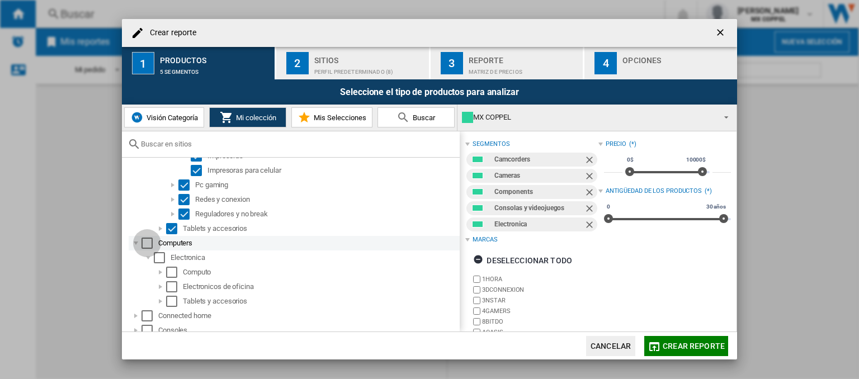
click at [145, 242] on div "Select" at bounding box center [146, 243] width 11 height 11
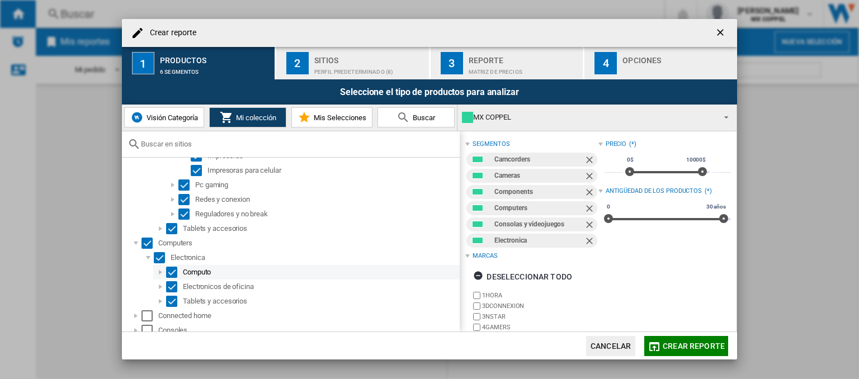
click at [157, 273] on div at bounding box center [160, 272] width 11 height 11
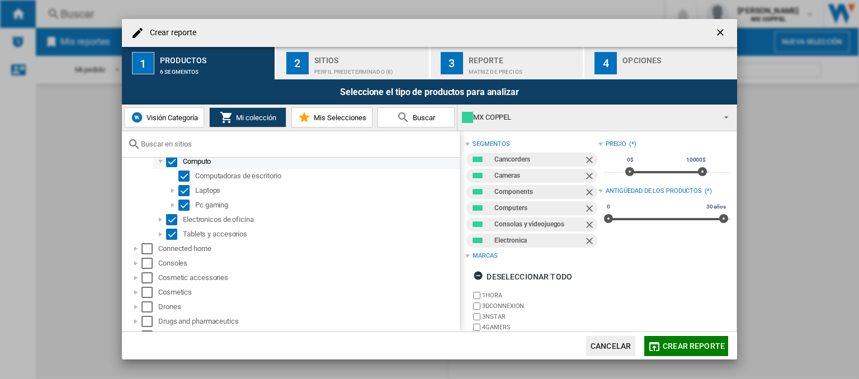
scroll to position [1565, 0]
click at [172, 191] on div at bounding box center [172, 189] width 11 height 11
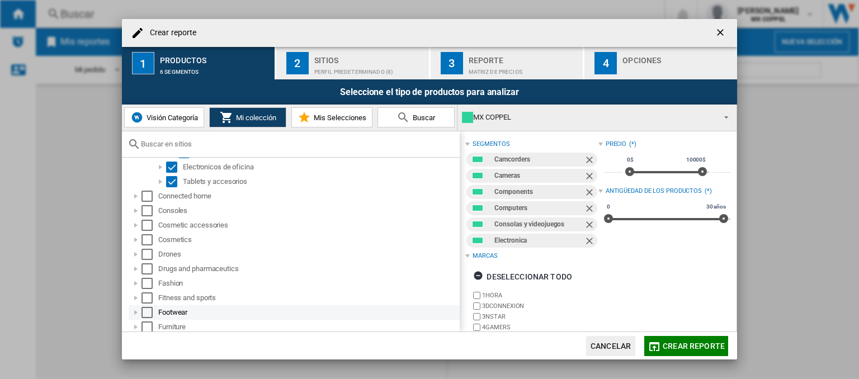
scroll to position [1677, 0]
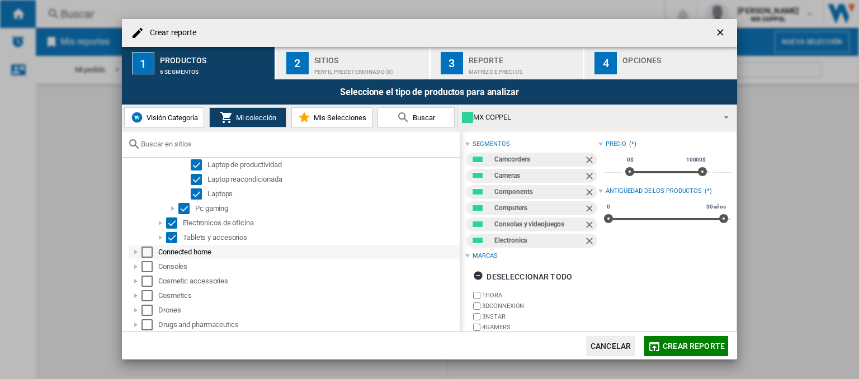
click at [136, 253] on div at bounding box center [135, 252] width 11 height 11
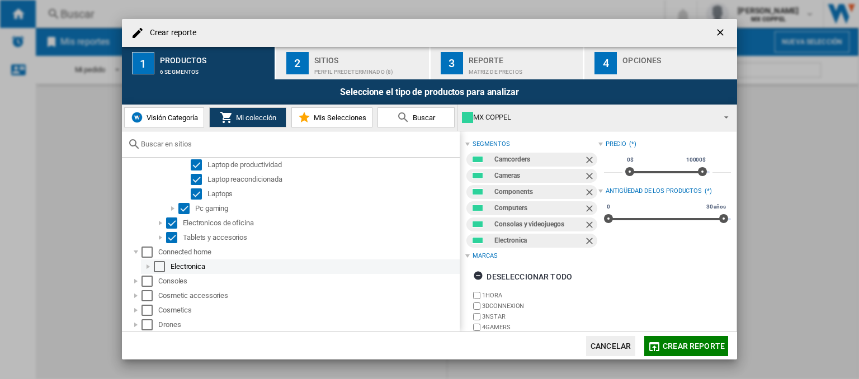
click at [145, 266] on div at bounding box center [148, 266] width 11 height 11
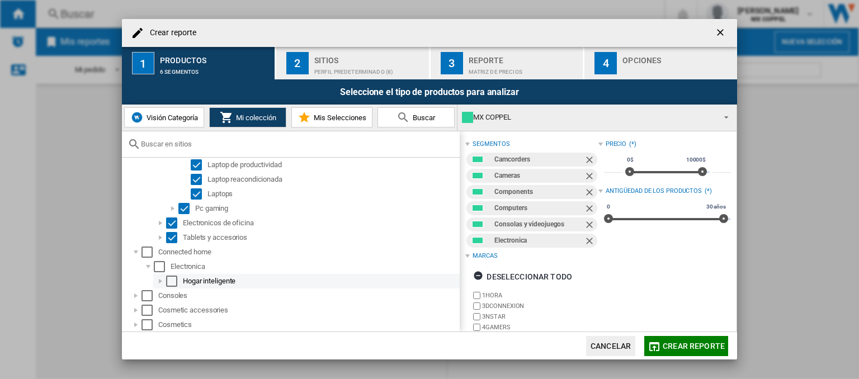
click at [156, 278] on div at bounding box center [160, 281] width 11 height 11
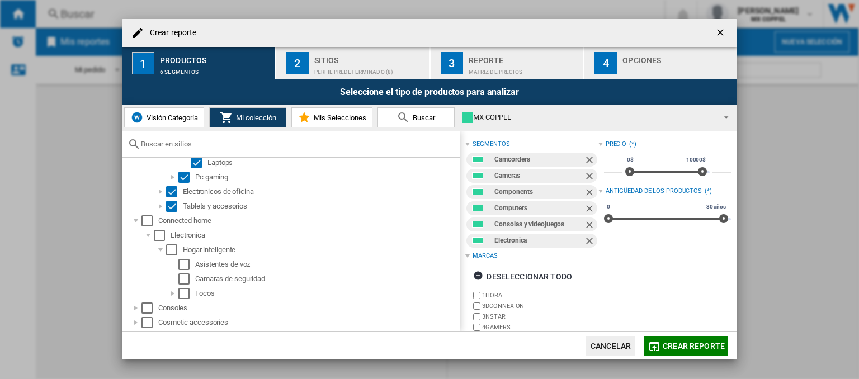
scroll to position [1733, 0]
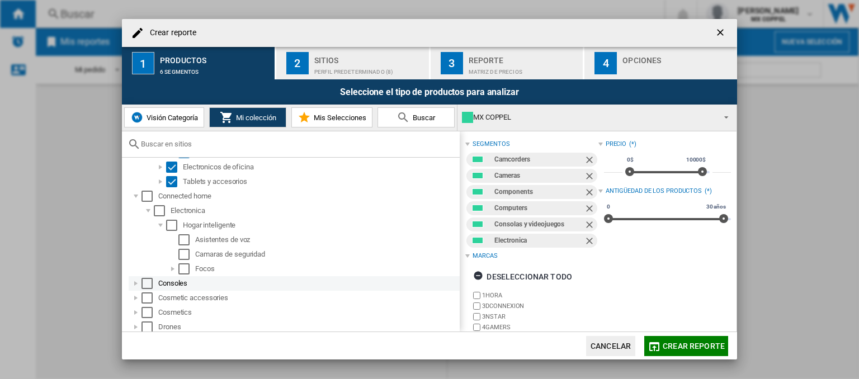
click at [132, 285] on div at bounding box center [135, 283] width 11 height 11
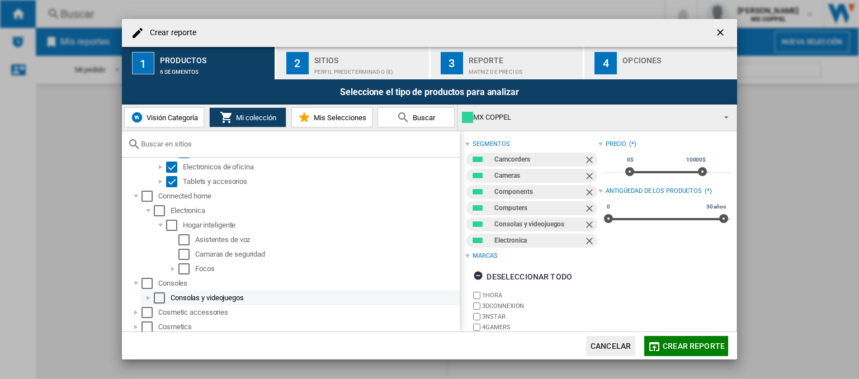
click at [145, 294] on div at bounding box center [148, 297] width 11 height 11
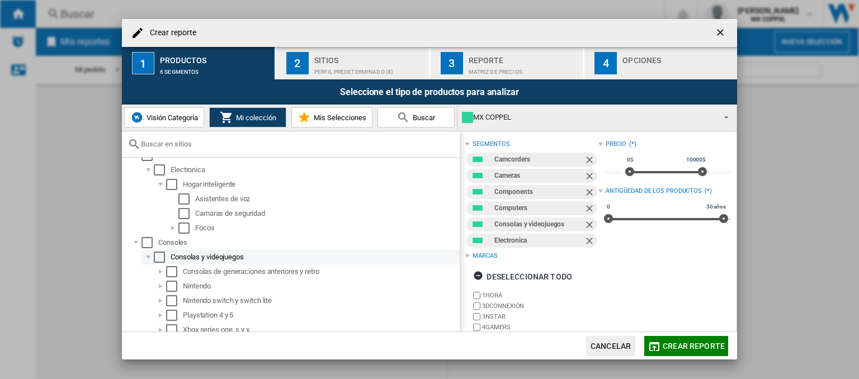
scroll to position [1789, 0]
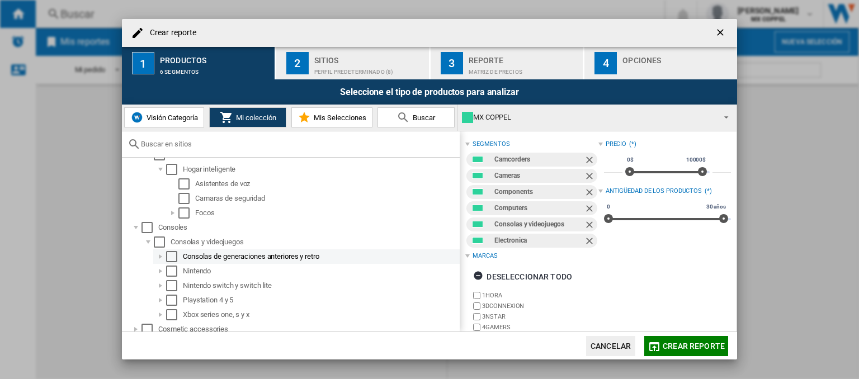
click at [158, 258] on div at bounding box center [160, 256] width 11 height 11
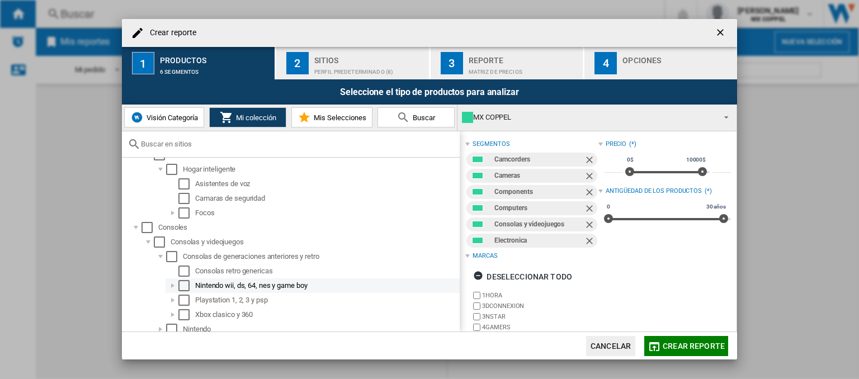
click at [169, 285] on div at bounding box center [172, 285] width 11 height 11
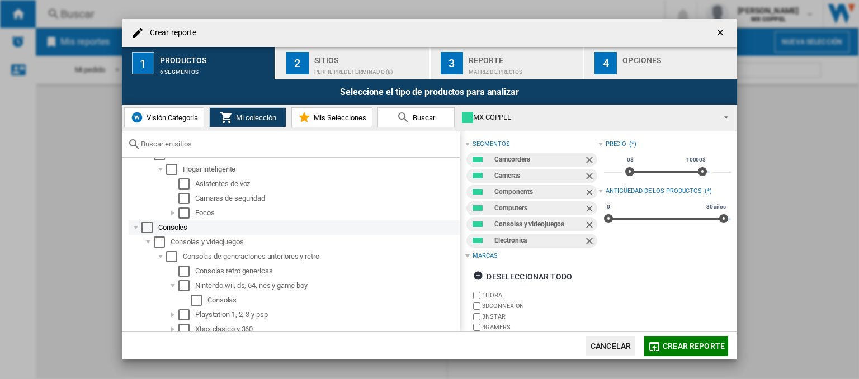
click at [149, 229] on div "Select" at bounding box center [146, 227] width 11 height 11
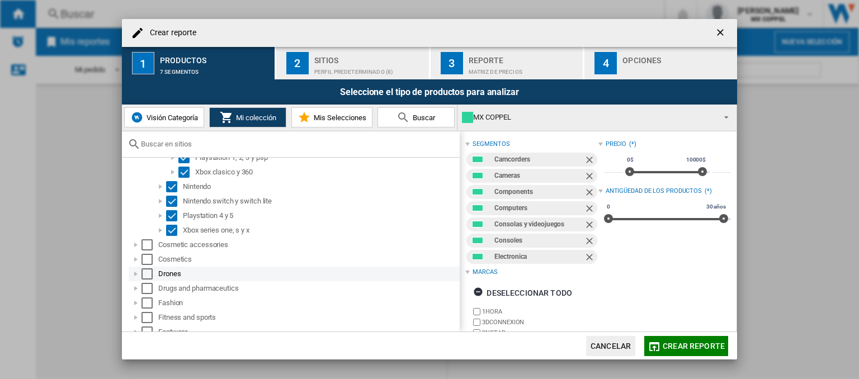
scroll to position [1956, 0]
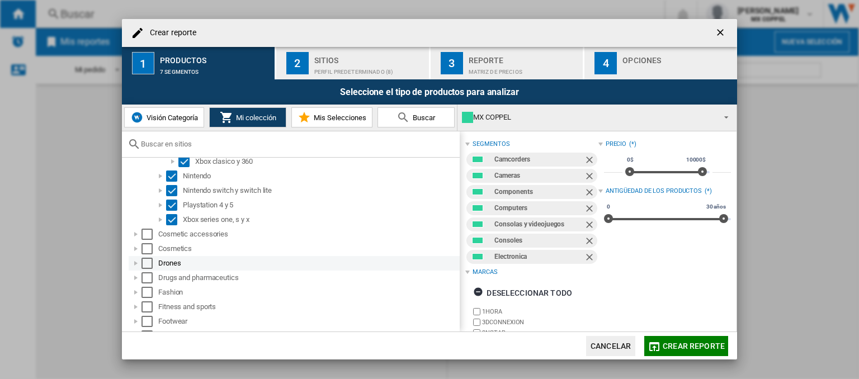
click at [138, 263] on div at bounding box center [135, 263] width 11 height 11
click at [142, 264] on div "Select" at bounding box center [146, 263] width 11 height 11
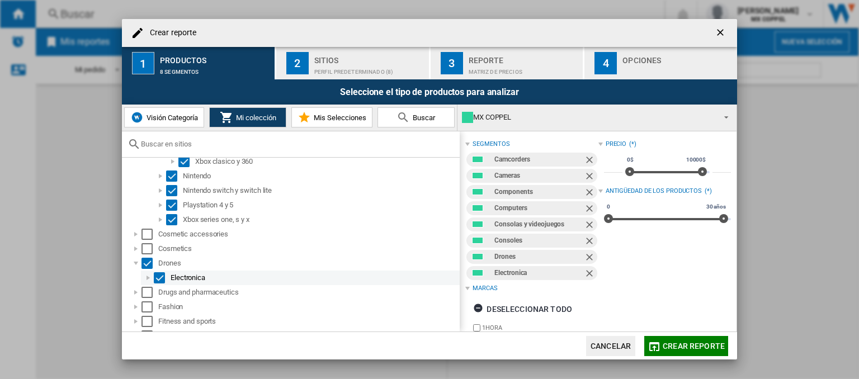
click at [163, 279] on div "Select" at bounding box center [159, 277] width 11 height 11
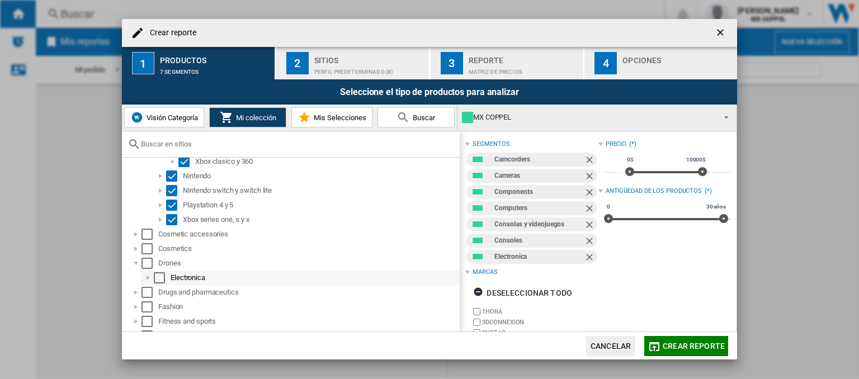
click at [157, 278] on div "Select" at bounding box center [159, 277] width 11 height 11
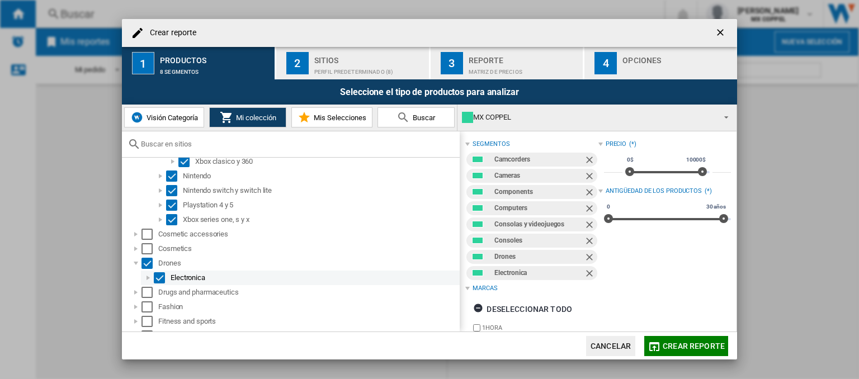
click at [149, 278] on div at bounding box center [148, 277] width 11 height 11
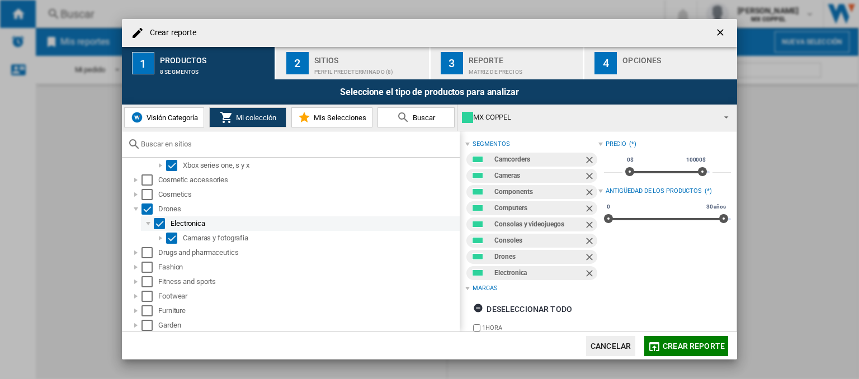
scroll to position [2012, 0]
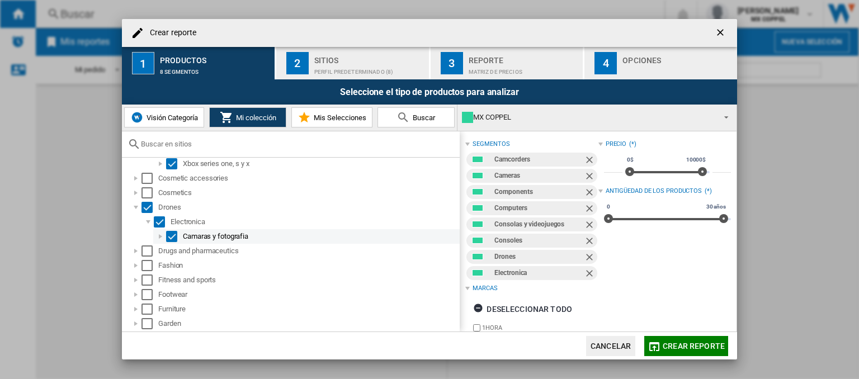
click at [158, 236] on div at bounding box center [160, 236] width 11 height 11
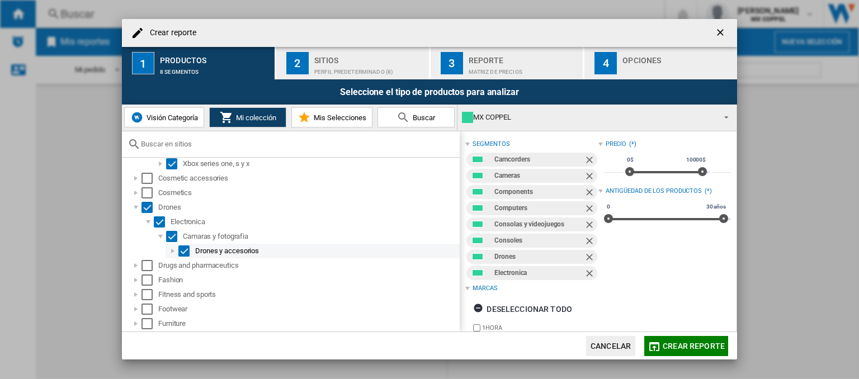
click at [170, 253] on div at bounding box center [172, 250] width 11 height 11
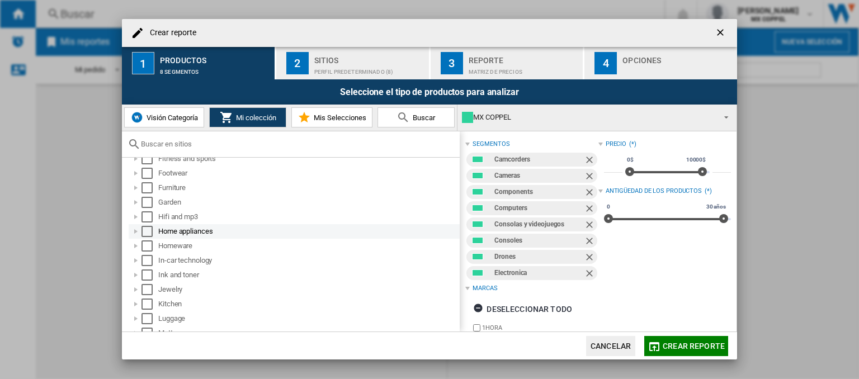
scroll to position [2180, 0]
click at [134, 231] on div at bounding box center [135, 228] width 11 height 11
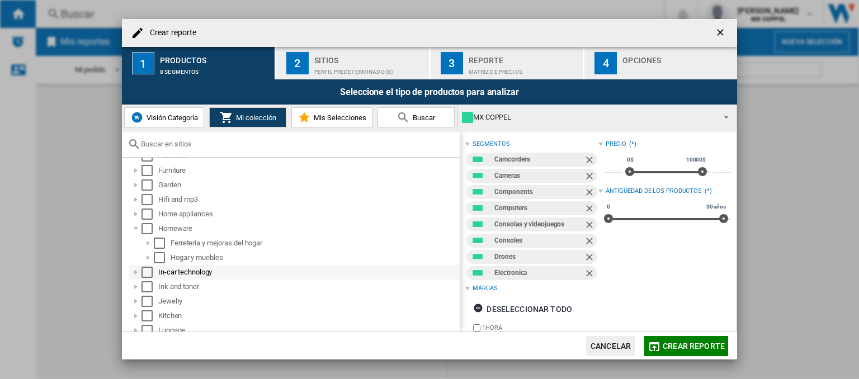
click at [135, 268] on div at bounding box center [135, 272] width 11 height 11
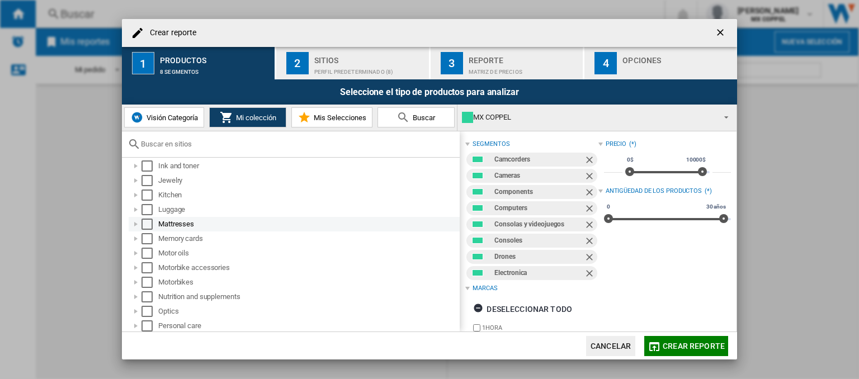
scroll to position [2348, 0]
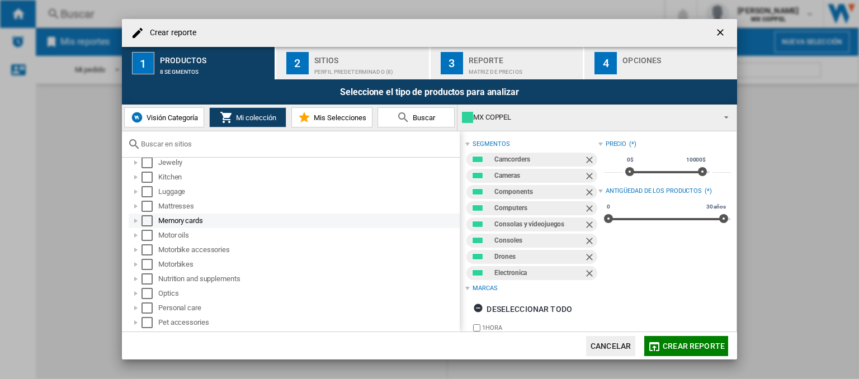
click at [136, 218] on div at bounding box center [135, 220] width 11 height 11
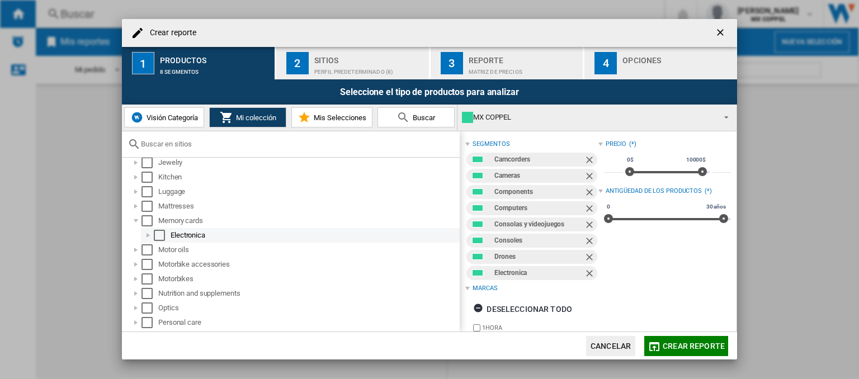
click at [145, 235] on div at bounding box center [148, 235] width 11 height 11
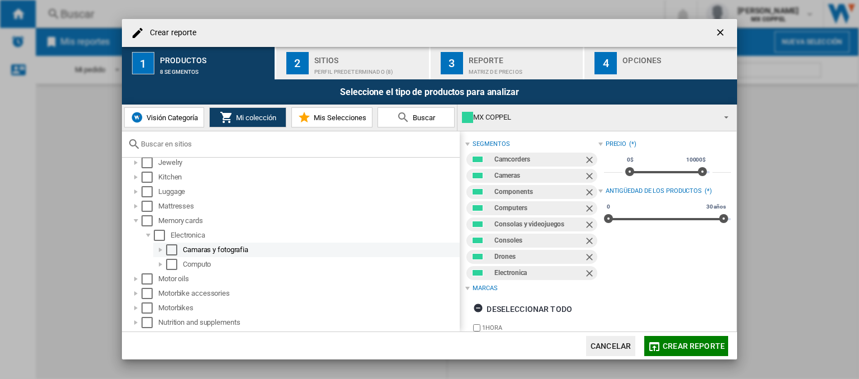
click at [157, 249] on div at bounding box center [160, 249] width 11 height 11
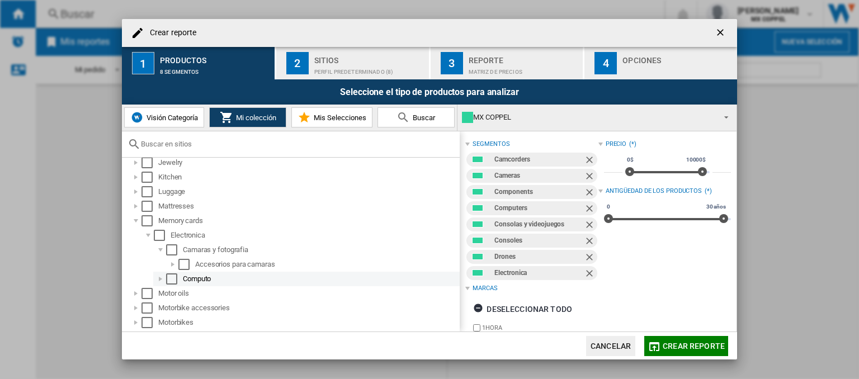
click at [160, 273] on div at bounding box center [160, 278] width 11 height 11
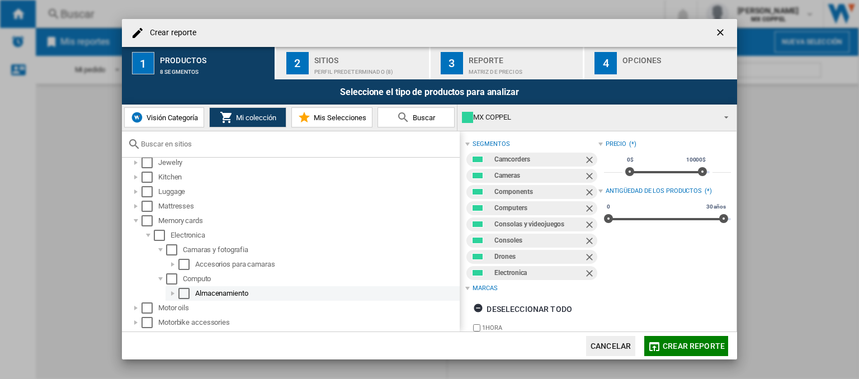
click at [168, 291] on div at bounding box center [172, 293] width 11 height 11
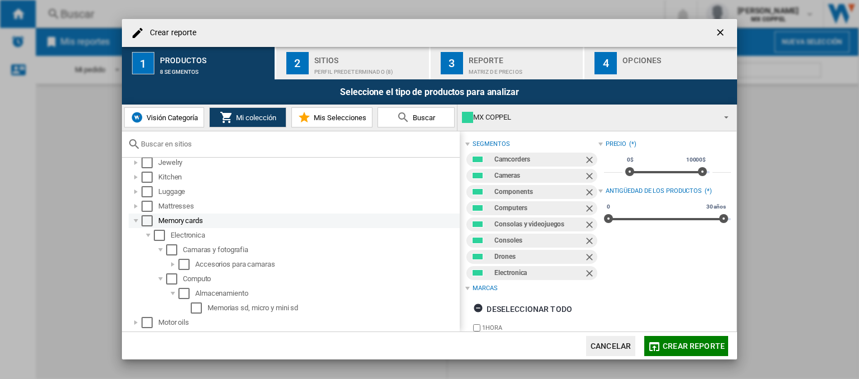
click at [145, 222] on div "Select" at bounding box center [146, 220] width 11 height 11
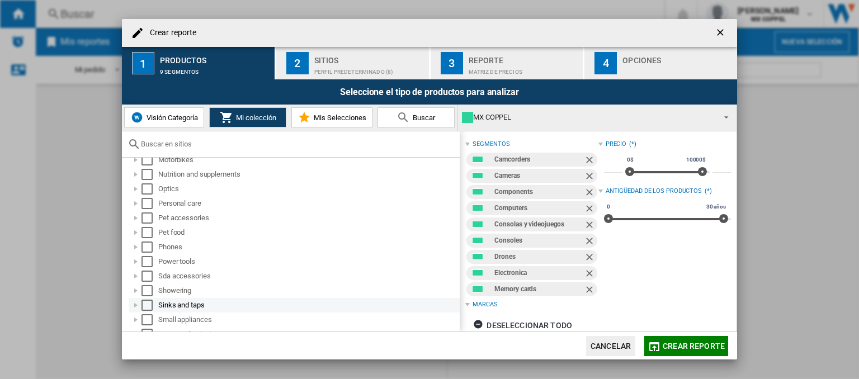
scroll to position [2571, 0]
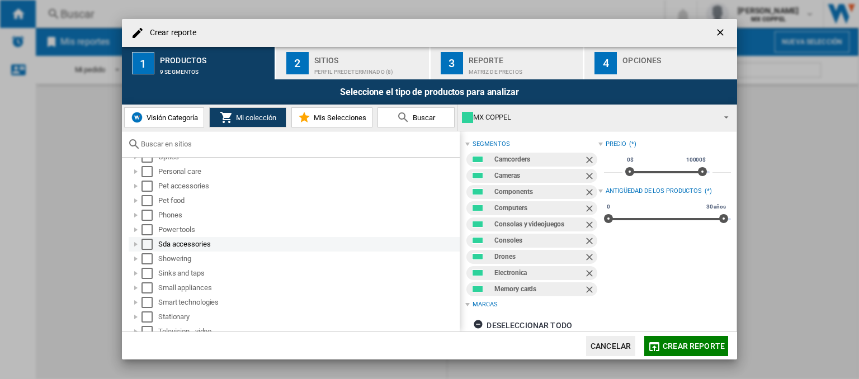
click at [135, 246] on div at bounding box center [135, 244] width 11 height 11
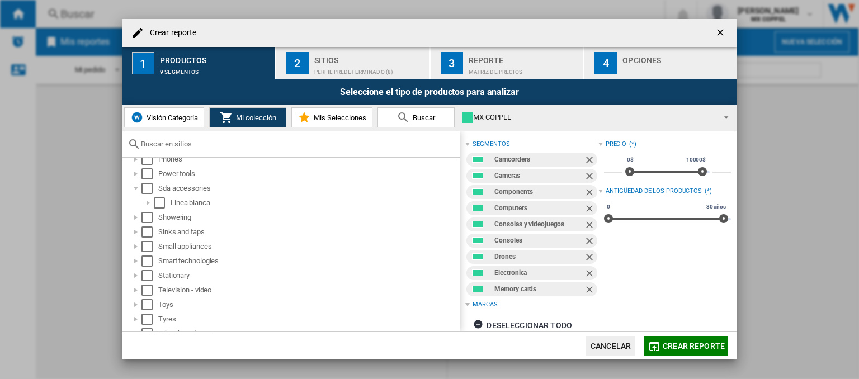
scroll to position [2680, 0]
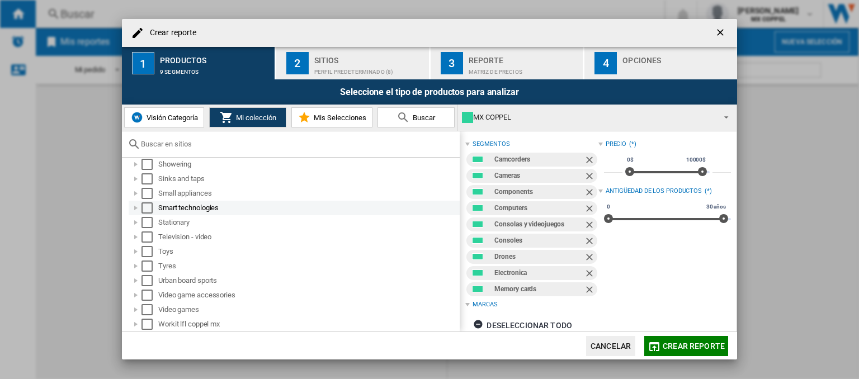
click at [135, 207] on div at bounding box center [135, 207] width 11 height 11
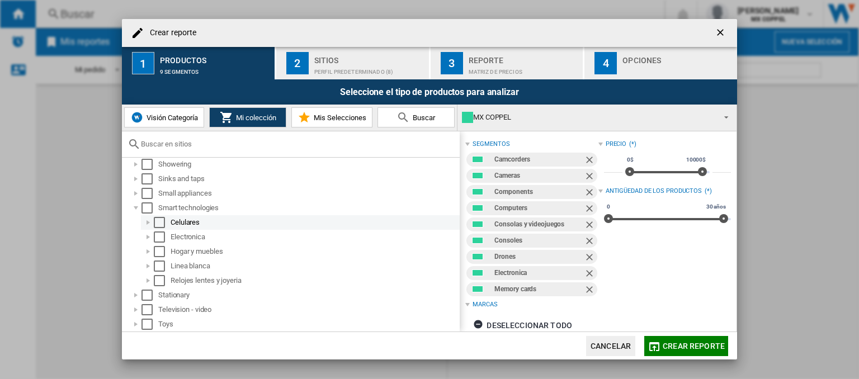
click at [146, 222] on div at bounding box center [148, 222] width 11 height 11
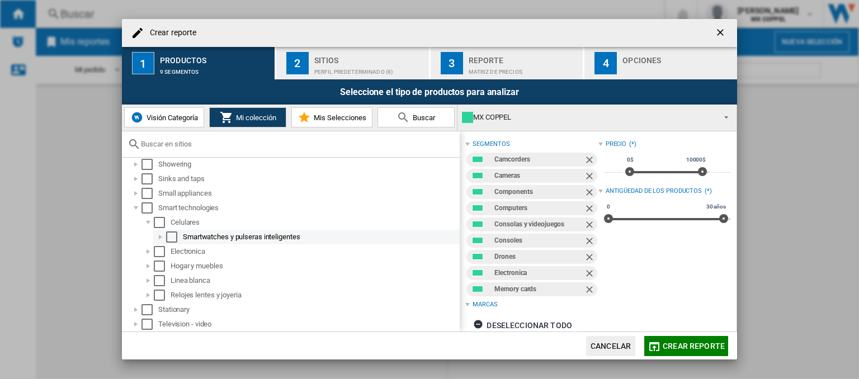
click at [157, 242] on div at bounding box center [160, 236] width 11 height 11
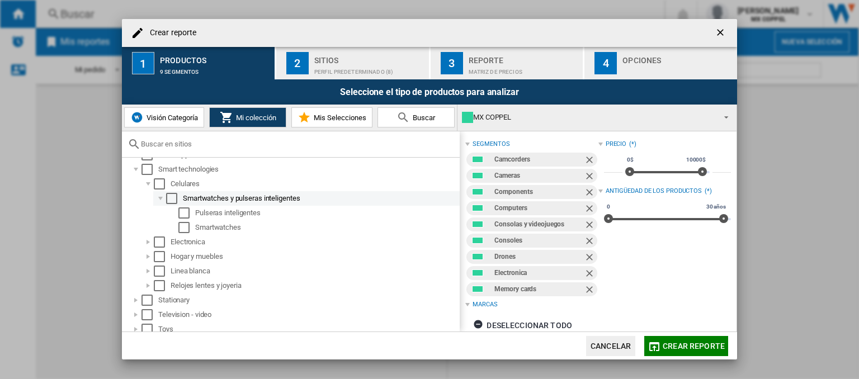
scroll to position [2736, 0]
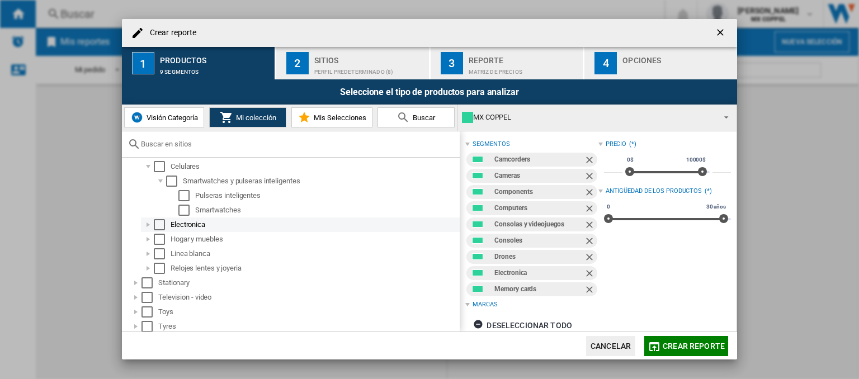
click at [148, 227] on div at bounding box center [148, 224] width 11 height 11
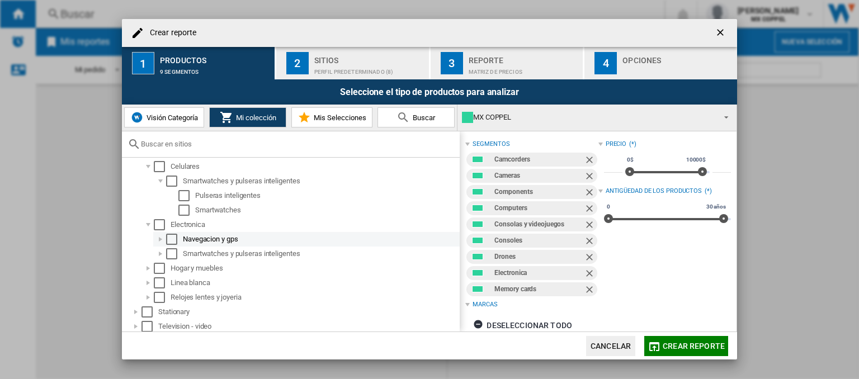
click at [157, 239] on div at bounding box center [160, 239] width 11 height 11
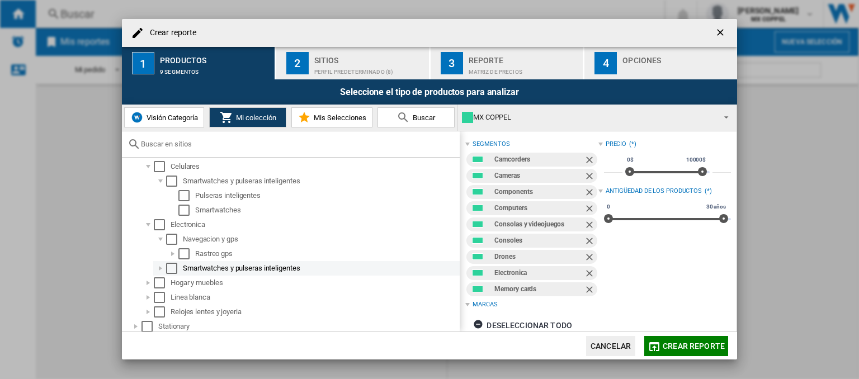
click at [159, 267] on div at bounding box center [160, 268] width 11 height 11
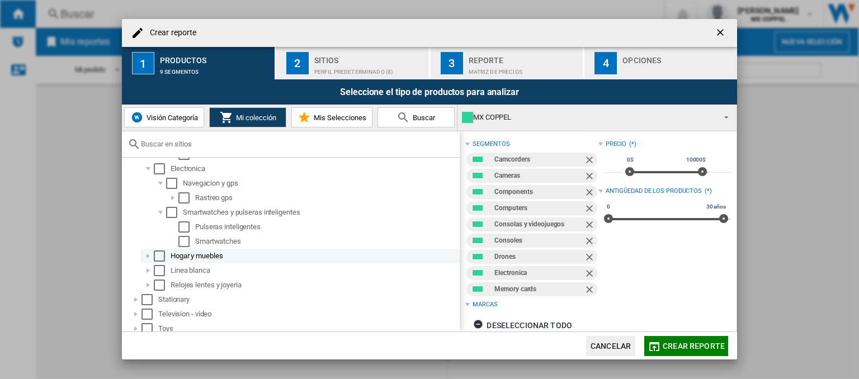
click at [146, 259] on div at bounding box center [148, 255] width 11 height 11
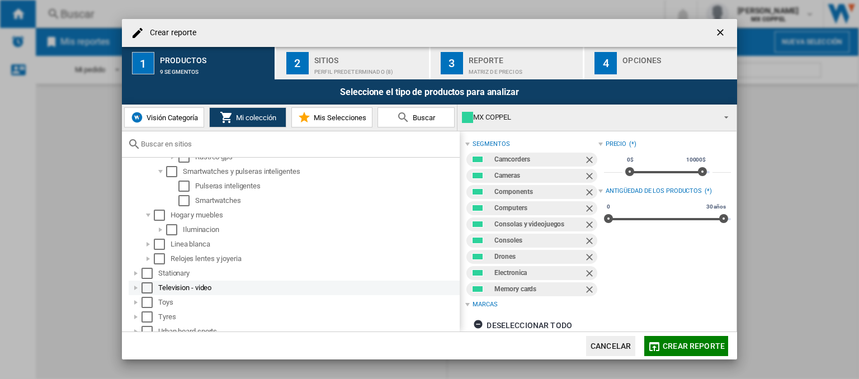
scroll to position [2848, 0]
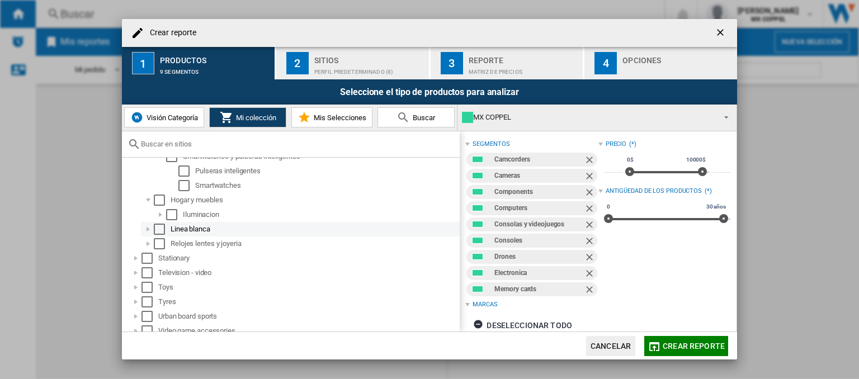
click at [145, 229] on div at bounding box center [148, 229] width 11 height 11
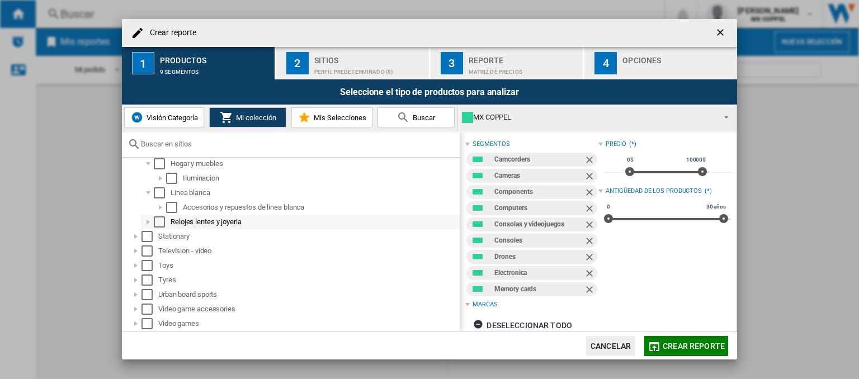
scroll to position [2898, 0]
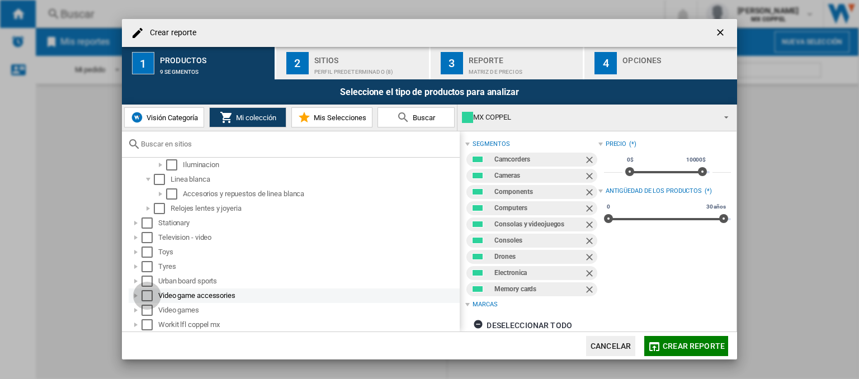
click at [147, 297] on div "Select" at bounding box center [146, 295] width 11 height 11
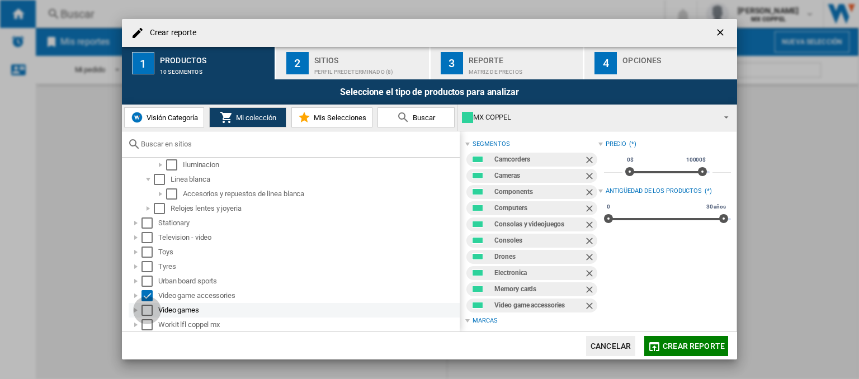
click at [148, 307] on div "Select" at bounding box center [146, 310] width 11 height 11
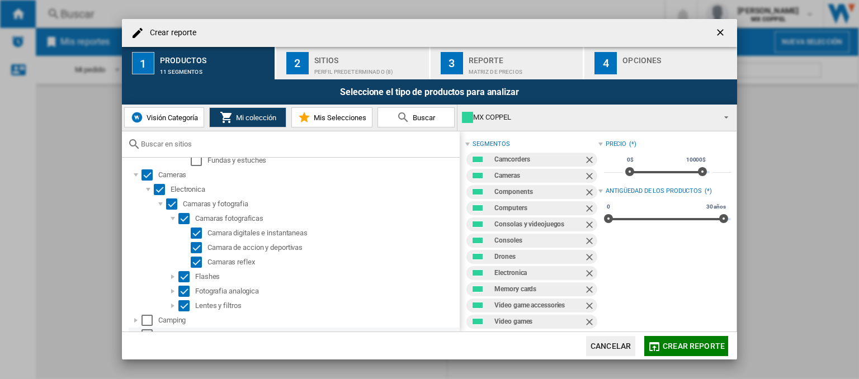
scroll to position [335, 0]
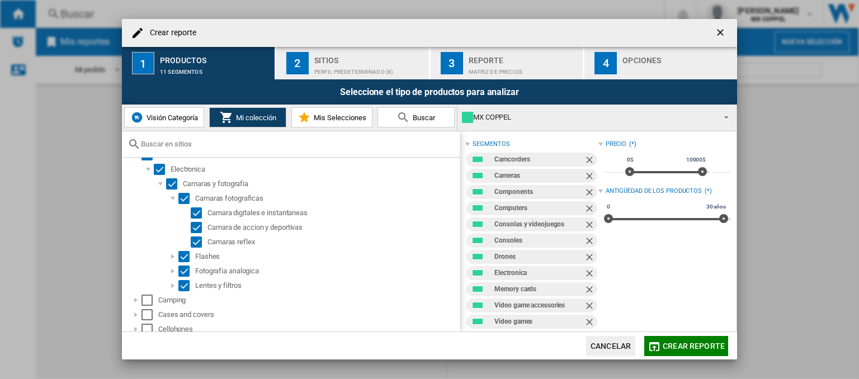
click at [356, 68] on div "Perfil predeterminado (8)" at bounding box center [369, 69] width 110 height 12
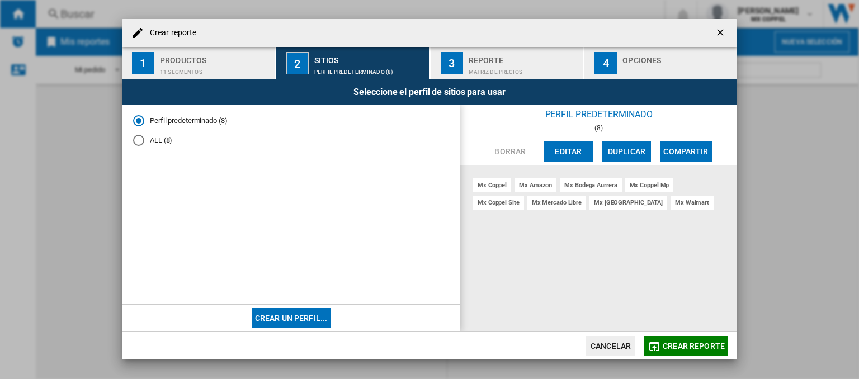
click at [514, 202] on div "mx coppel site" at bounding box center [498, 203] width 51 height 14
click at [558, 155] on button "Editar" at bounding box center [567, 151] width 49 height 20
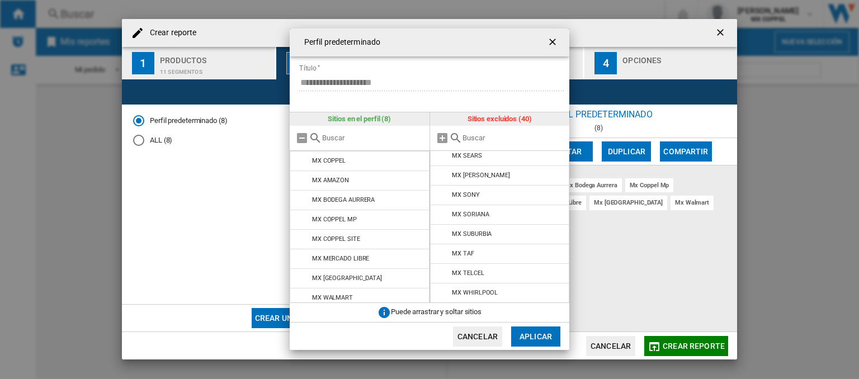
scroll to position [5, 0]
click at [543, 336] on button "Aplicar" at bounding box center [535, 336] width 49 height 20
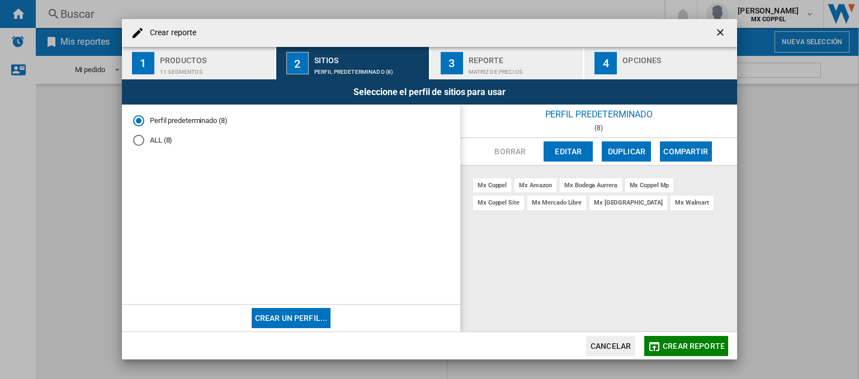
click at [547, 72] on div "Matriz de precios" at bounding box center [523, 69] width 110 height 12
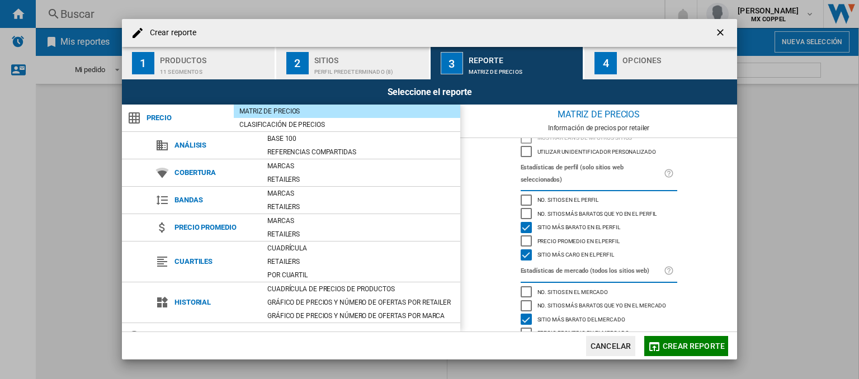
scroll to position [86, 0]
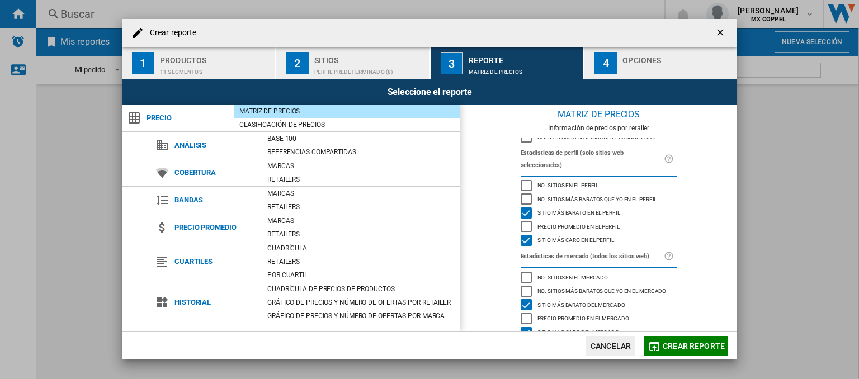
click at [635, 59] on div "Opciones" at bounding box center [677, 57] width 110 height 12
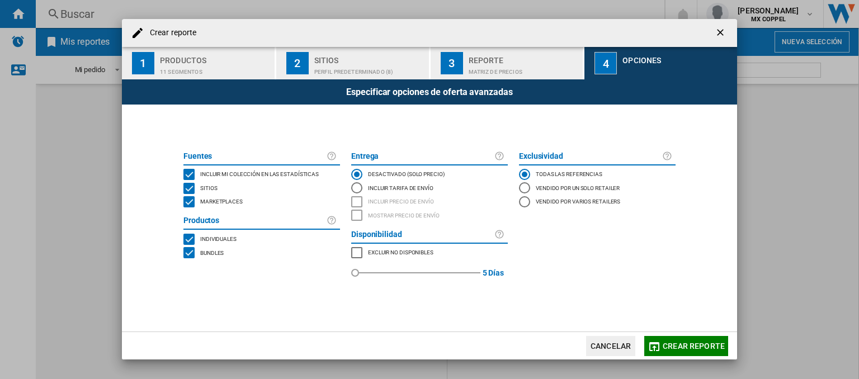
click at [380, 258] on div "Excluir no disponibles" at bounding box center [399, 252] width 68 height 11
click at [681, 339] on button "Crear reporte" at bounding box center [686, 346] width 84 height 20
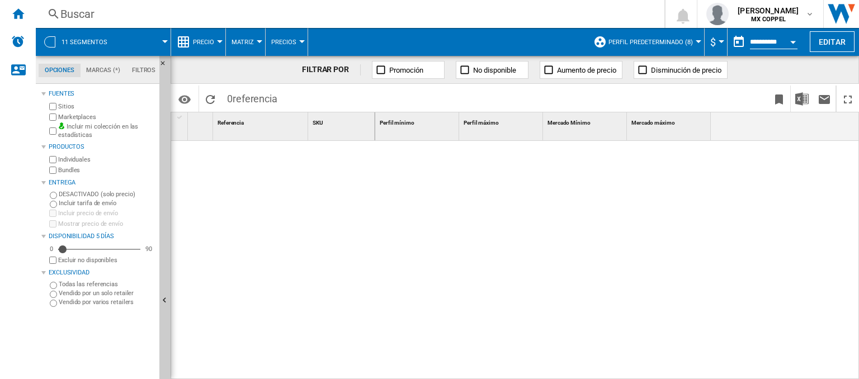
click at [158, 41] on span at bounding box center [144, 42] width 42 height 28
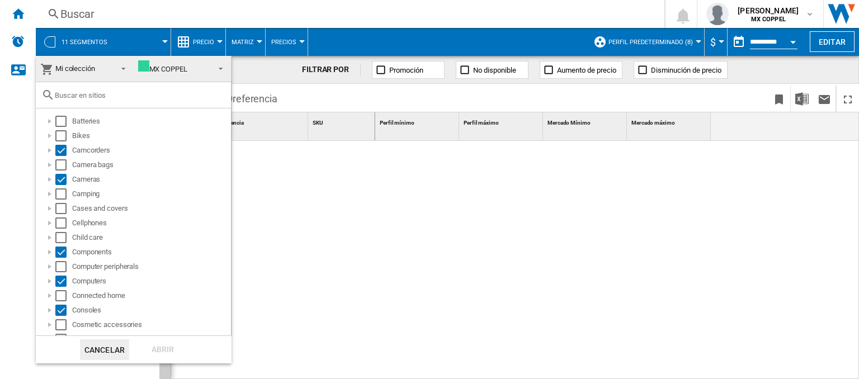
click at [216, 72] on span at bounding box center [217, 68] width 13 height 16
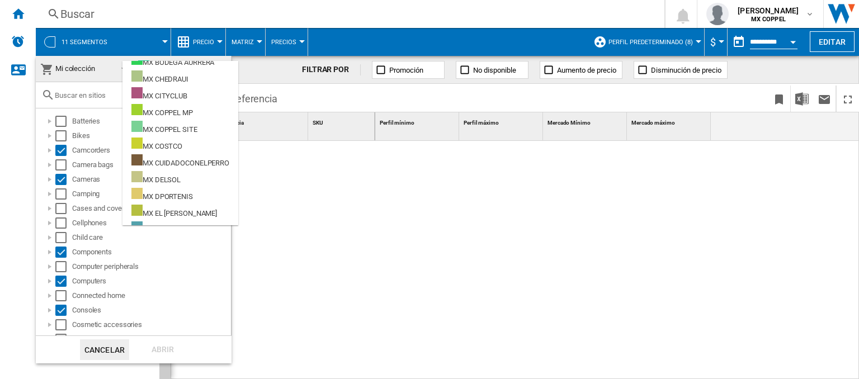
scroll to position [134, 0]
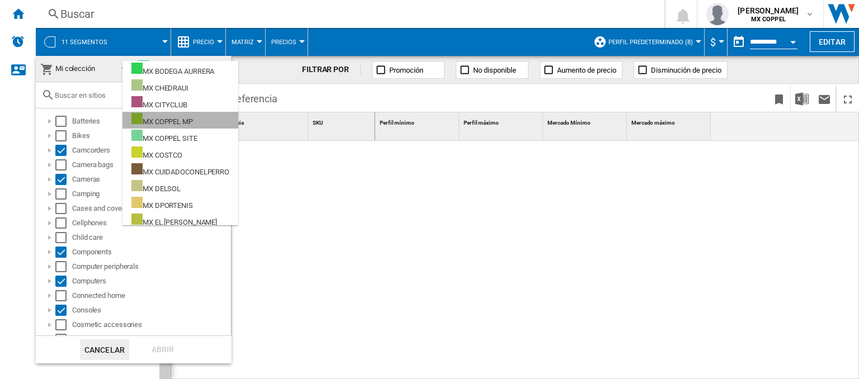
click at [208, 116] on md-option "MX COPPEL MP" at bounding box center [180, 120] width 116 height 17
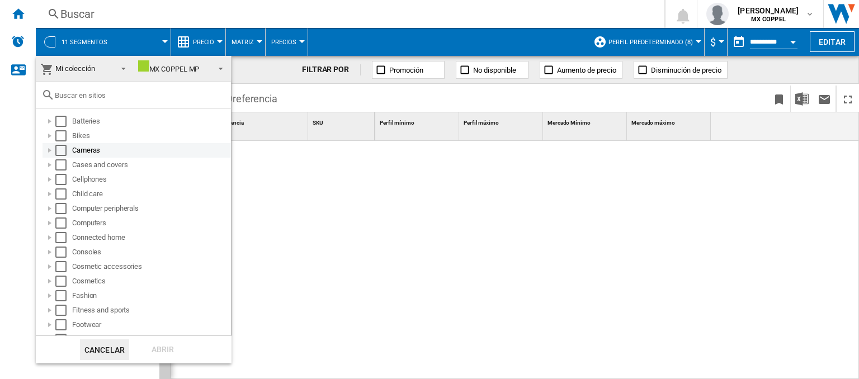
click at [44, 150] on div at bounding box center [49, 150] width 11 height 11
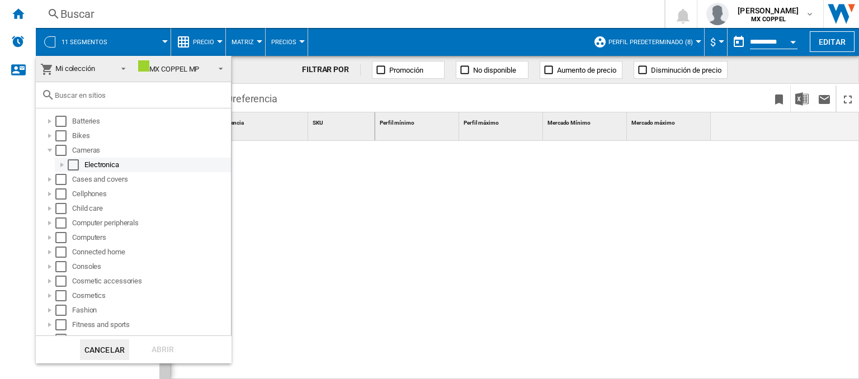
click at [59, 162] on div at bounding box center [61, 164] width 11 height 11
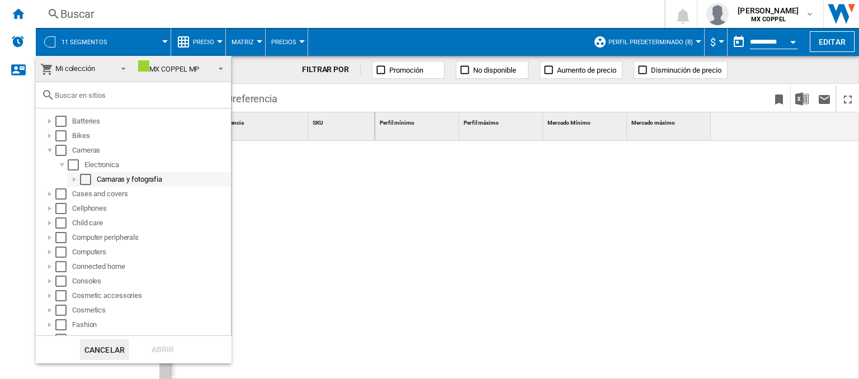
click at [73, 177] on div at bounding box center [74, 179] width 11 height 11
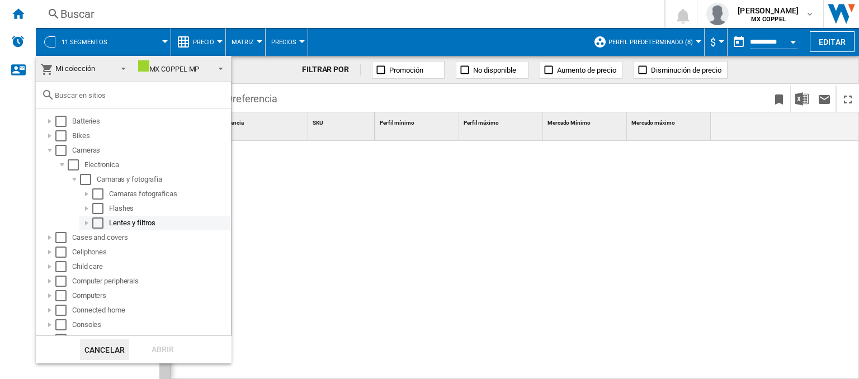
click at [84, 222] on div at bounding box center [86, 222] width 11 height 11
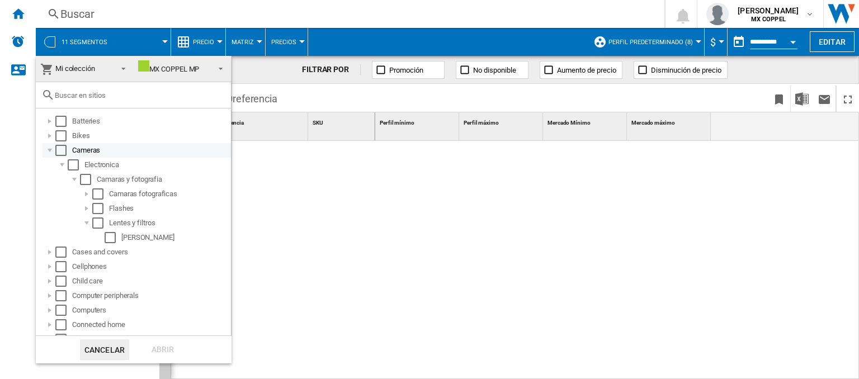
click at [58, 152] on div "Select" at bounding box center [60, 150] width 11 height 11
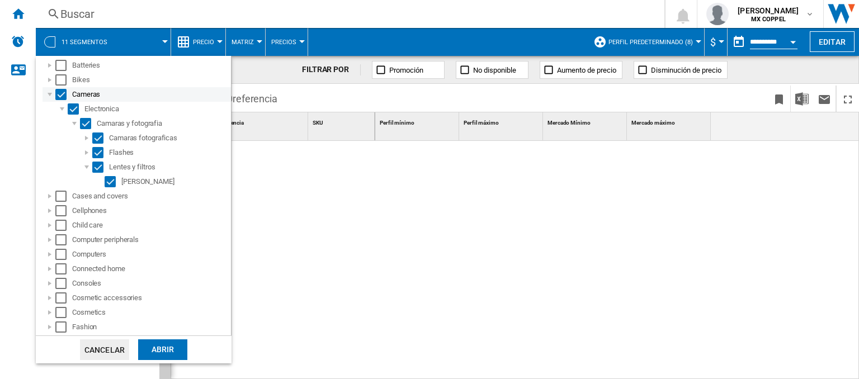
scroll to position [112, 0]
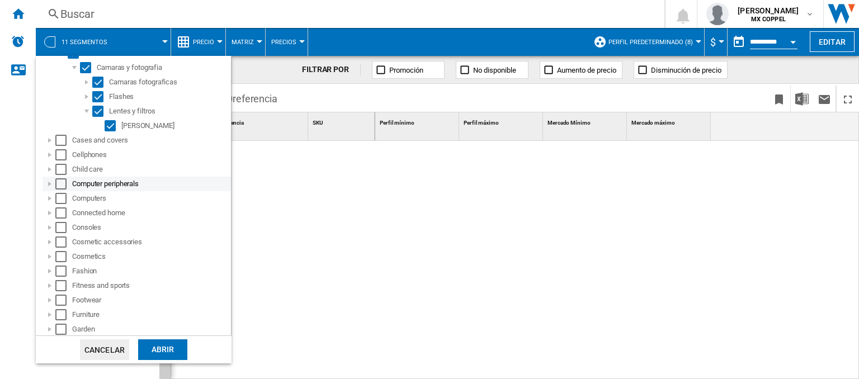
click at [50, 184] on div at bounding box center [49, 183] width 11 height 11
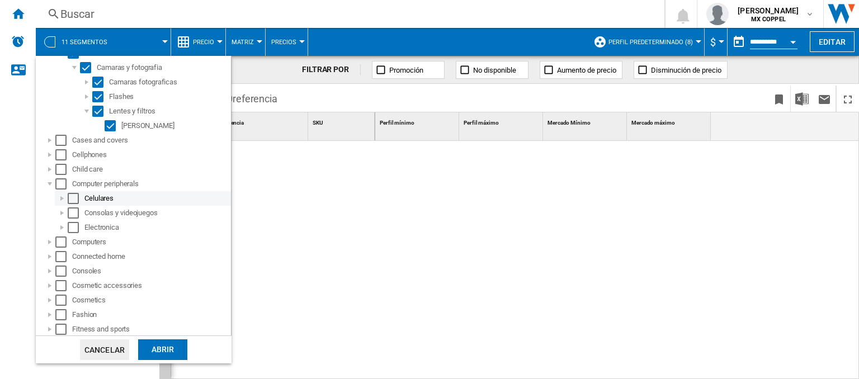
click at [57, 200] on div at bounding box center [61, 198] width 11 height 11
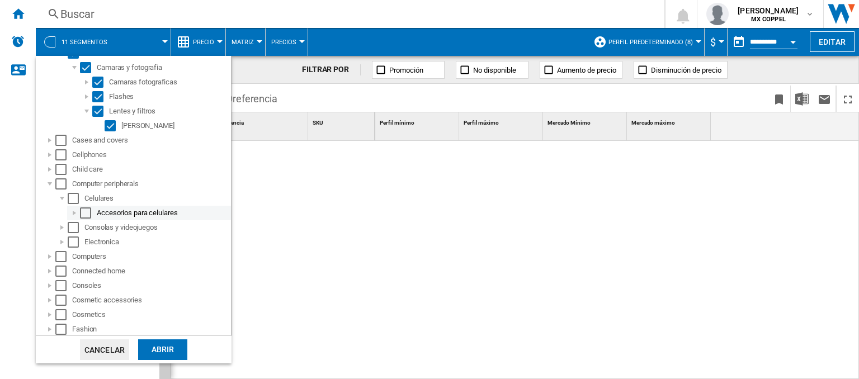
click at [73, 213] on div at bounding box center [74, 212] width 11 height 11
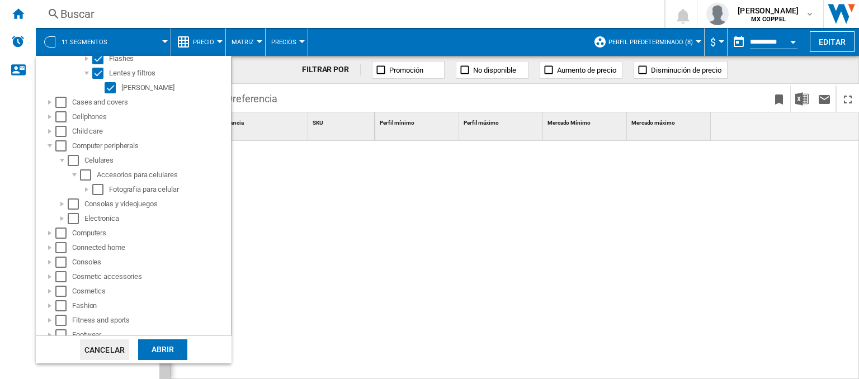
scroll to position [168, 0]
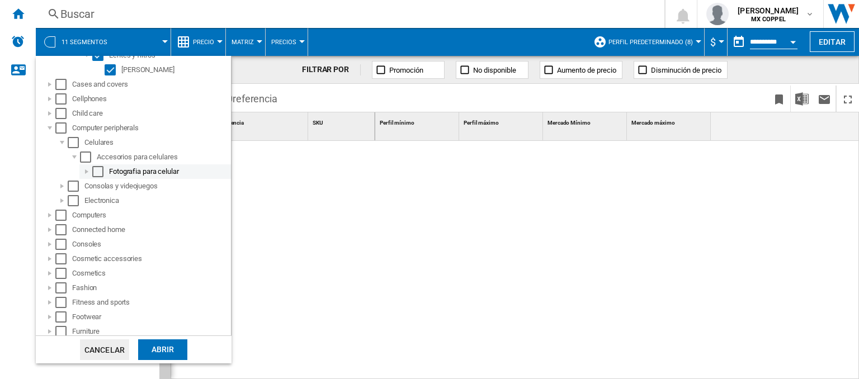
click at [84, 173] on div at bounding box center [86, 171] width 11 height 11
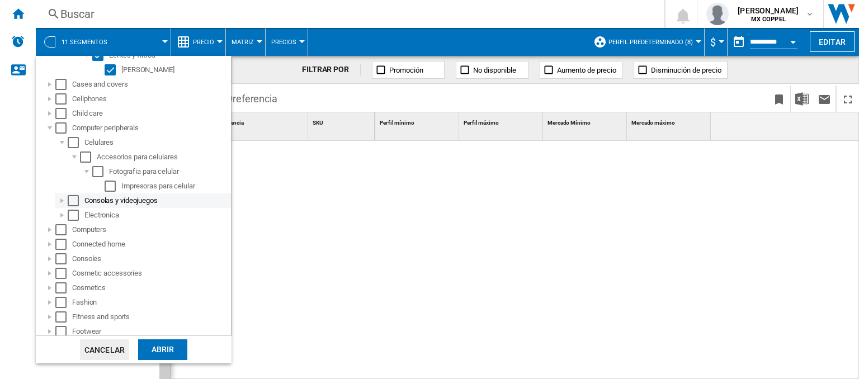
click at [61, 200] on div at bounding box center [61, 200] width 11 height 11
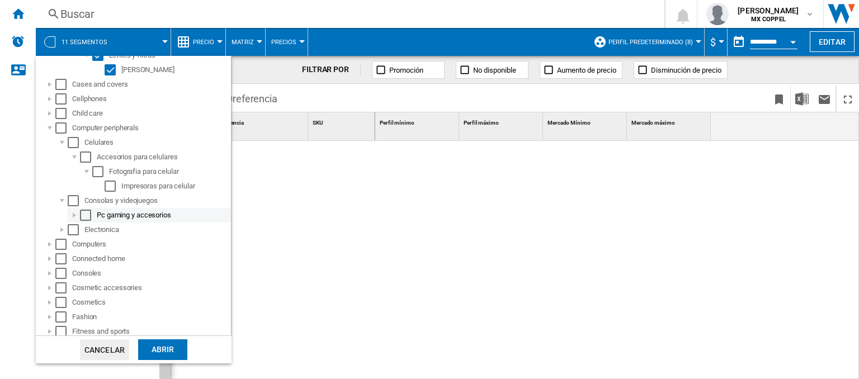
click at [74, 215] on div at bounding box center [74, 215] width 11 height 11
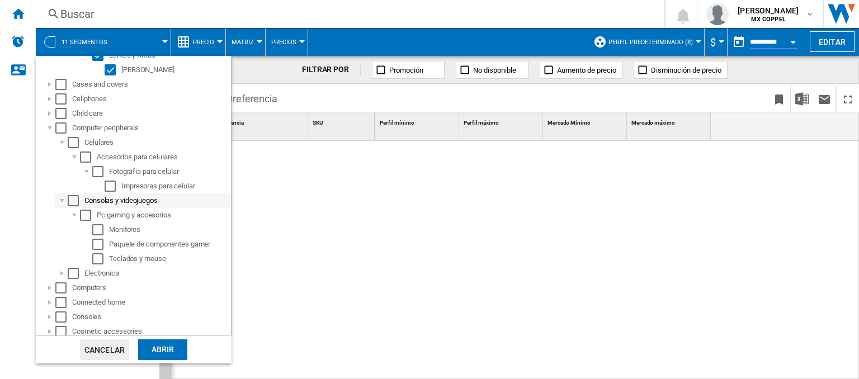
click at [70, 205] on div "Select" at bounding box center [73, 200] width 11 height 11
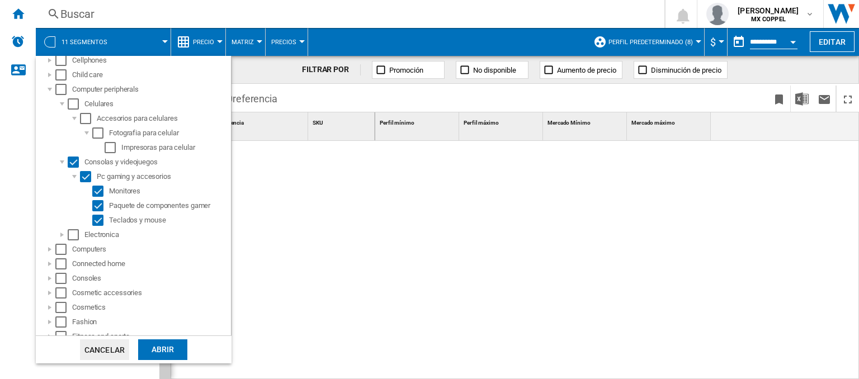
scroll to position [224, 0]
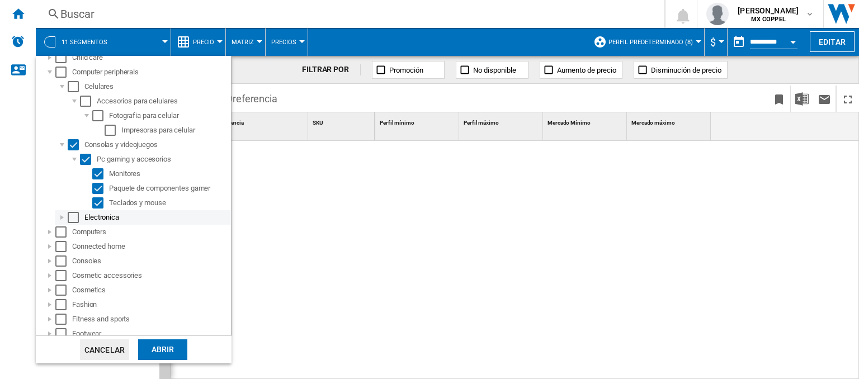
click at [60, 220] on div at bounding box center [61, 217] width 11 height 11
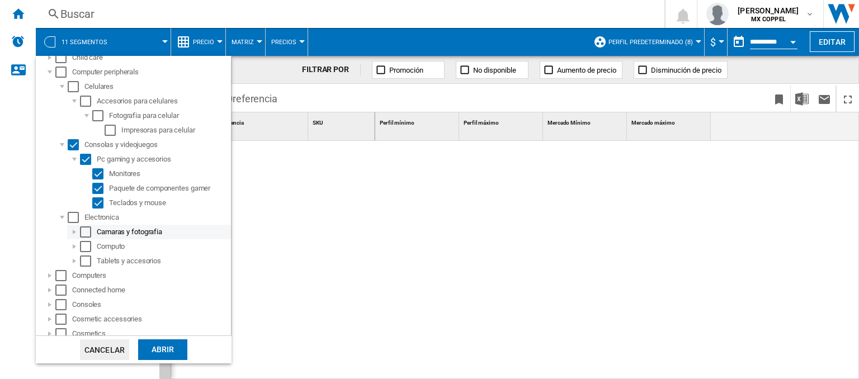
click at [74, 233] on div at bounding box center [74, 231] width 11 height 11
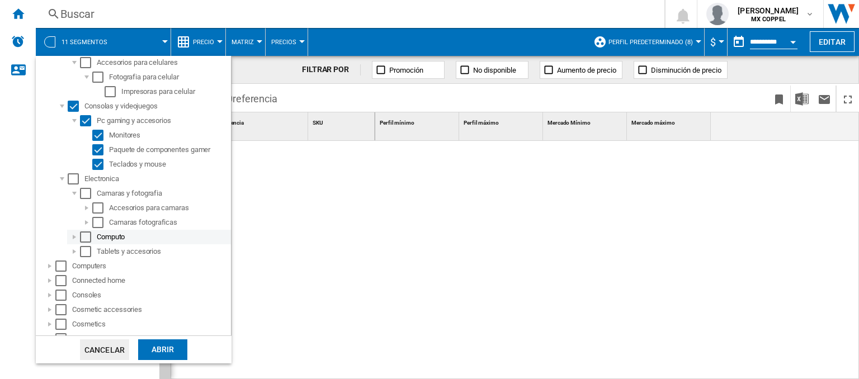
scroll to position [279, 0]
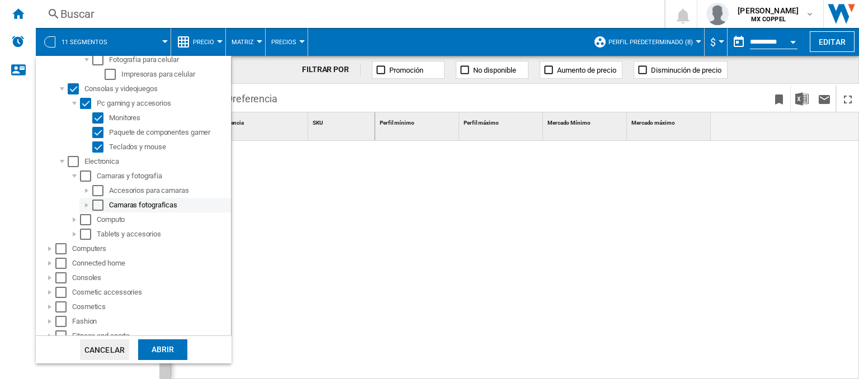
click at [81, 206] on div at bounding box center [86, 205] width 11 height 11
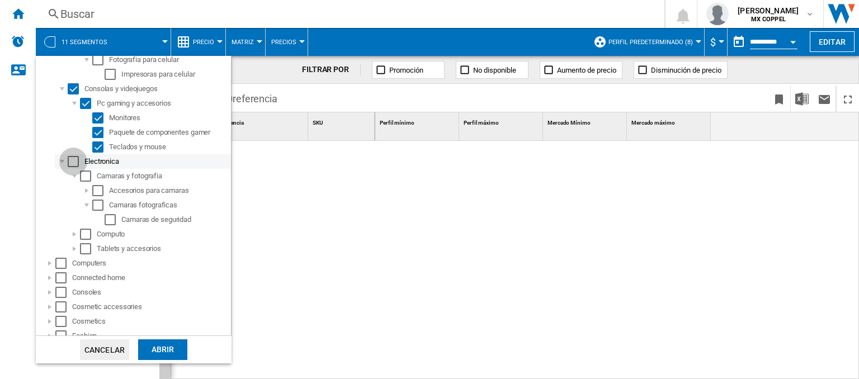
click at [72, 164] on div "Select" at bounding box center [73, 161] width 11 height 11
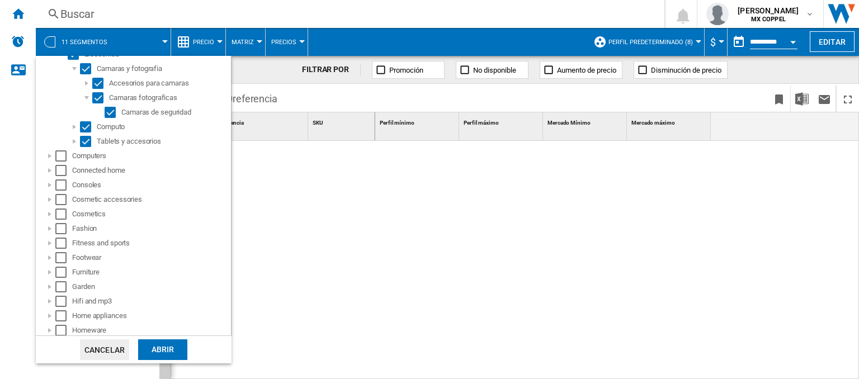
scroll to position [391, 0]
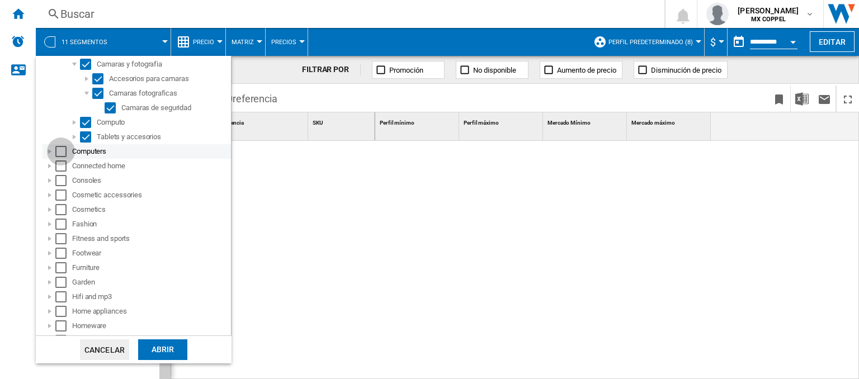
click at [58, 151] on div "Select" at bounding box center [60, 151] width 11 height 11
click at [60, 181] on div "Select" at bounding box center [60, 180] width 11 height 11
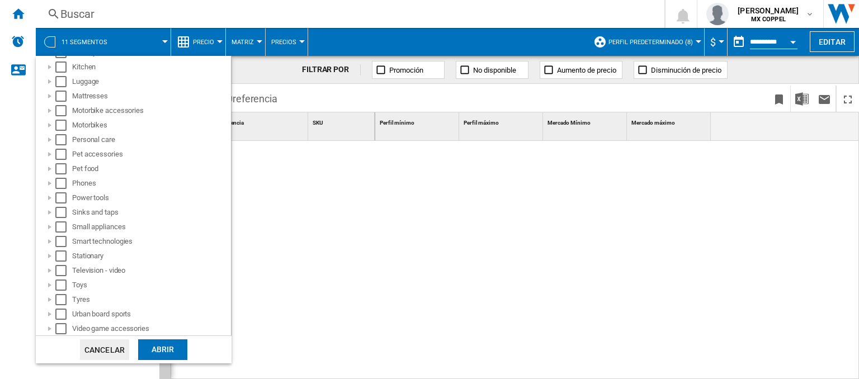
scroll to position [723, 0]
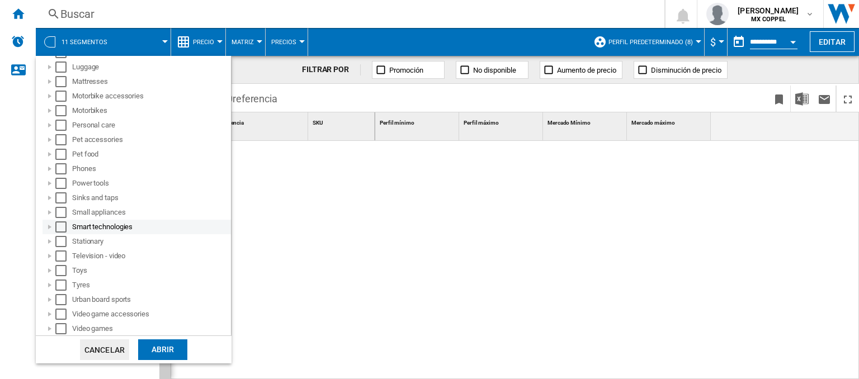
click at [56, 229] on div "Select" at bounding box center [60, 226] width 11 height 11
click at [56, 230] on div "Select" at bounding box center [60, 226] width 11 height 11
click at [50, 228] on div at bounding box center [49, 226] width 11 height 11
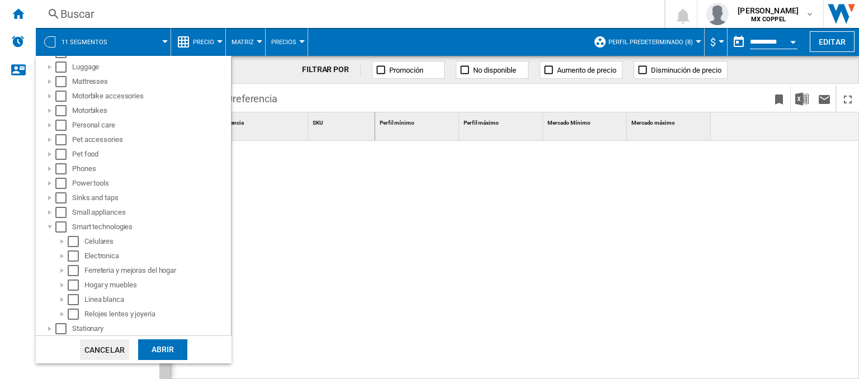
scroll to position [779, 0]
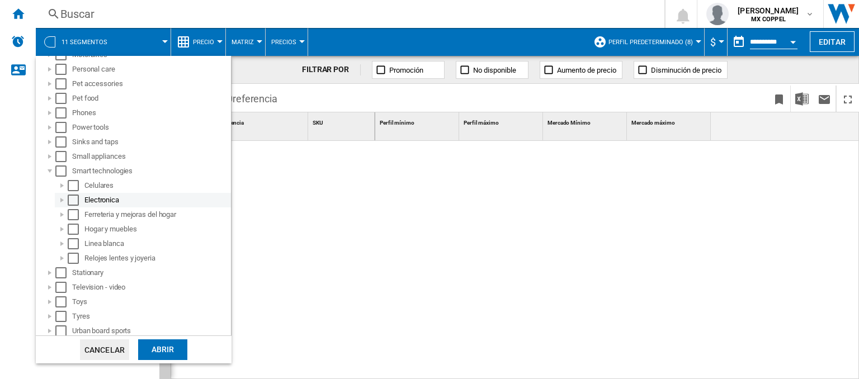
click at [60, 202] on div at bounding box center [61, 200] width 11 height 11
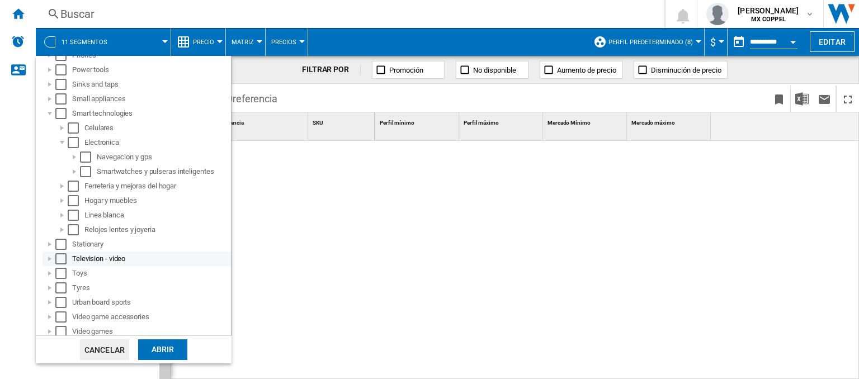
scroll to position [839, 0]
click at [51, 314] on div at bounding box center [49, 314] width 11 height 11
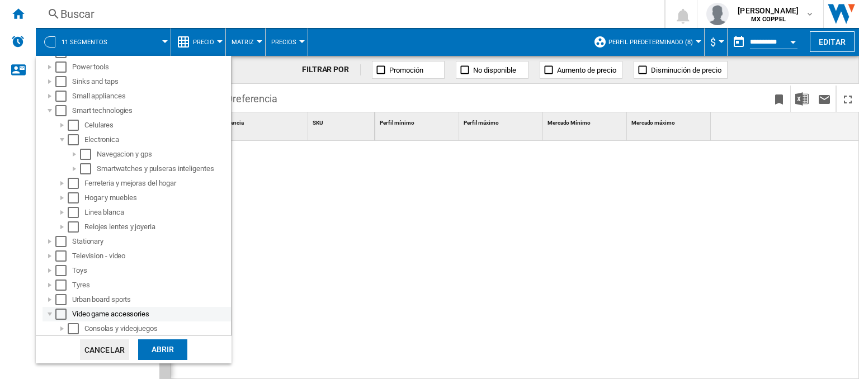
scroll to position [868, 0]
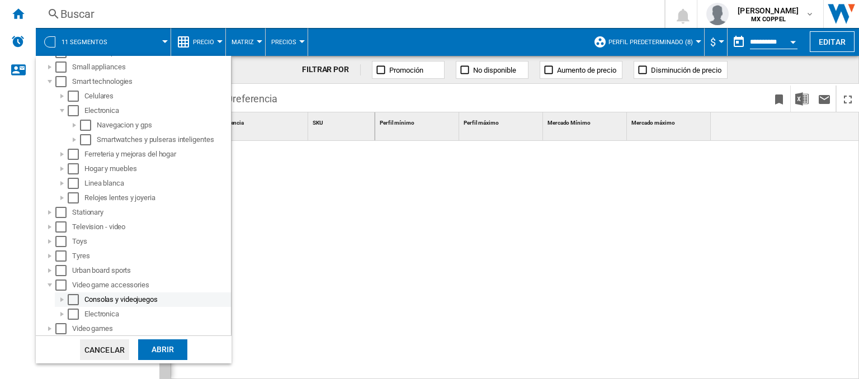
click at [58, 300] on div at bounding box center [61, 299] width 11 height 11
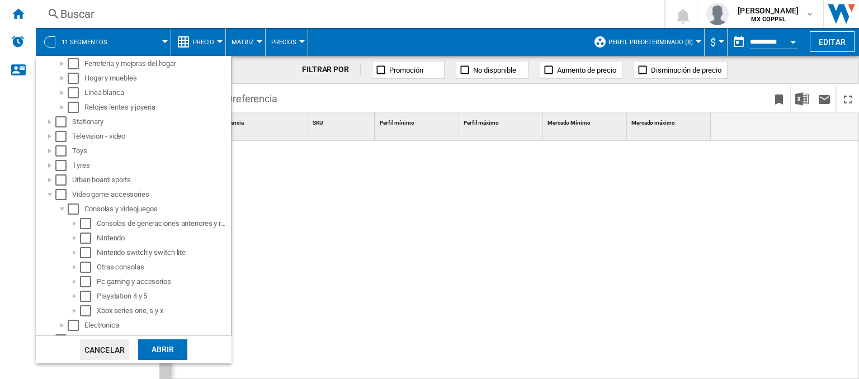
scroll to position [970, 0]
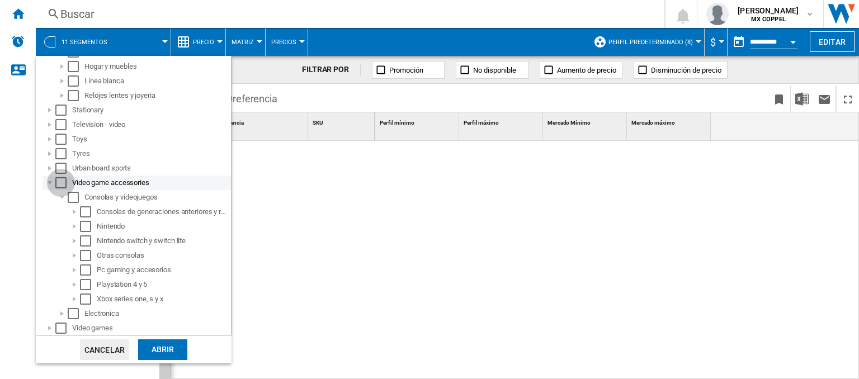
click at [60, 184] on div "Select" at bounding box center [60, 182] width 11 height 11
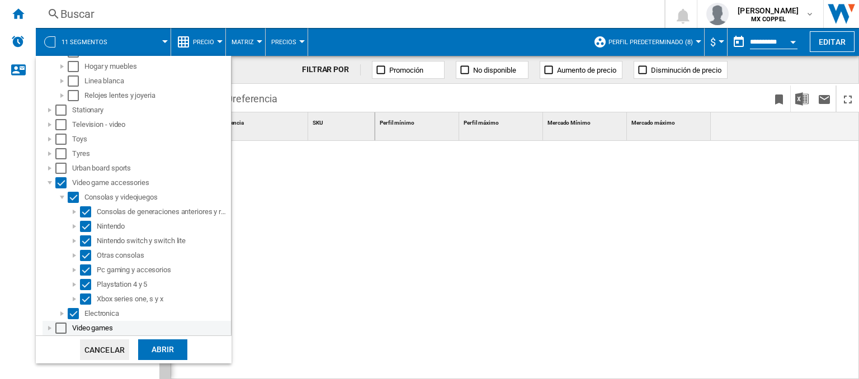
click at [52, 327] on div at bounding box center [49, 328] width 11 height 11
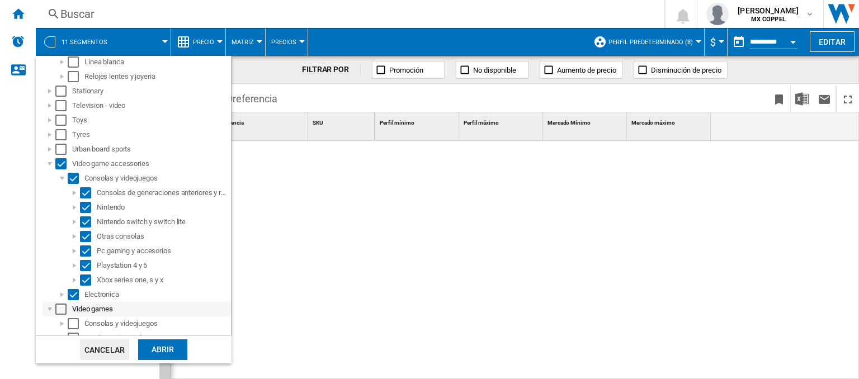
scroll to position [999, 0]
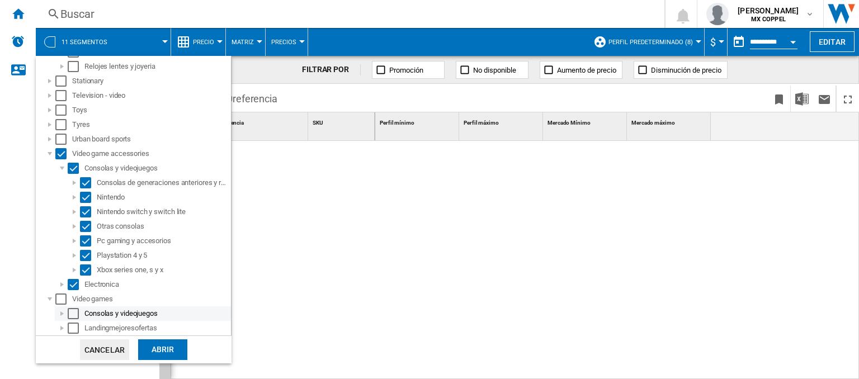
click at [56, 314] on div at bounding box center [61, 313] width 11 height 11
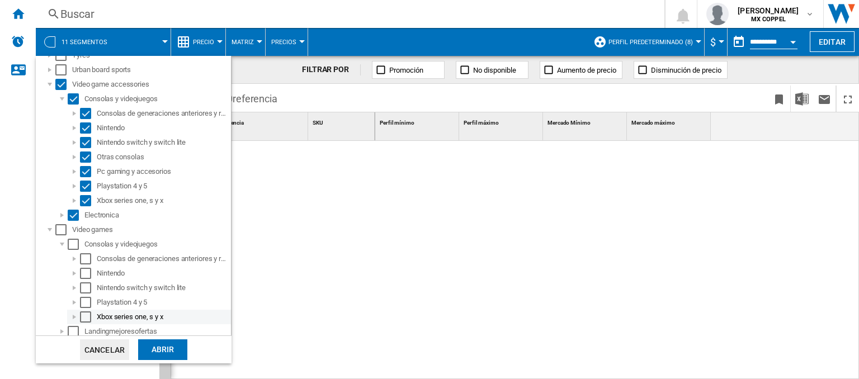
scroll to position [1072, 0]
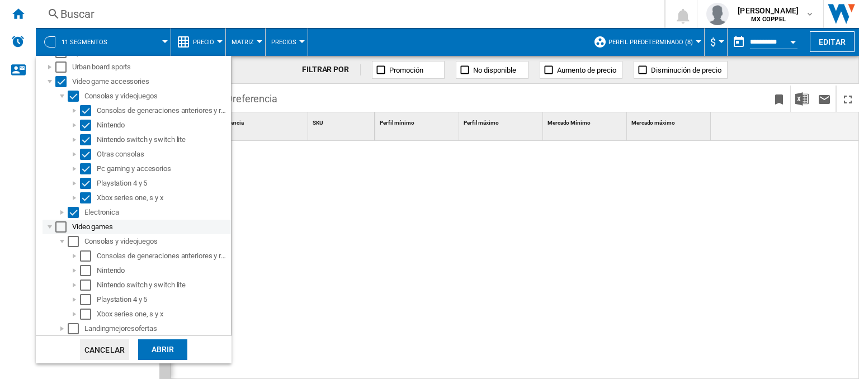
click at [59, 229] on div "Select" at bounding box center [60, 226] width 11 height 11
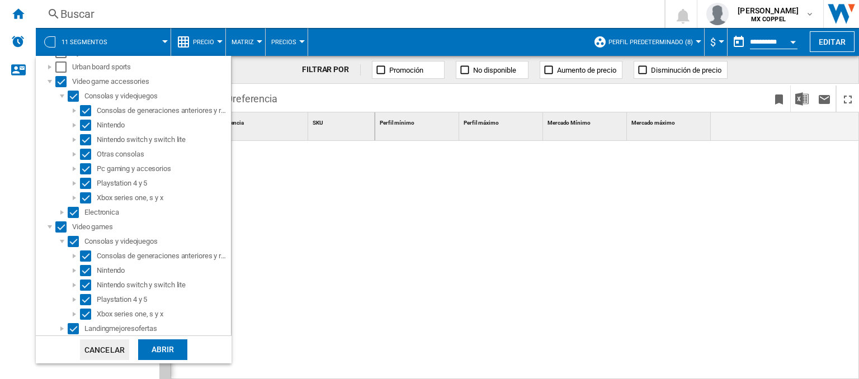
click at [161, 349] on div "Abrir" at bounding box center [162, 349] width 49 height 21
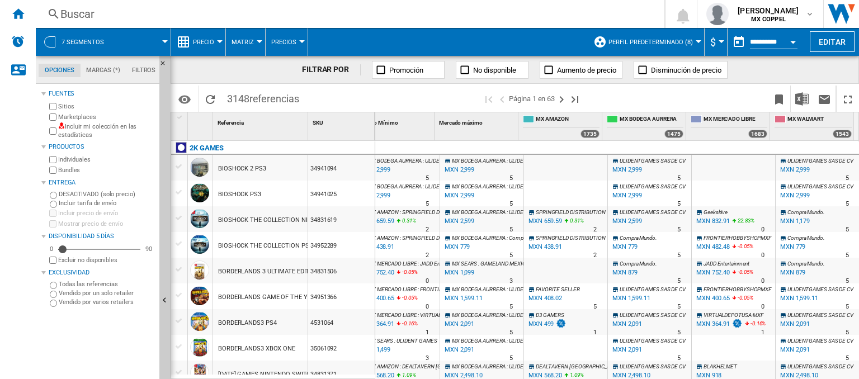
drag, startPoint x: 344, startPoint y: 249, endPoint x: 309, endPoint y: 244, distance: 35.5
click at [309, 247] on div "34952289" at bounding box center [341, 245] width 67 height 26
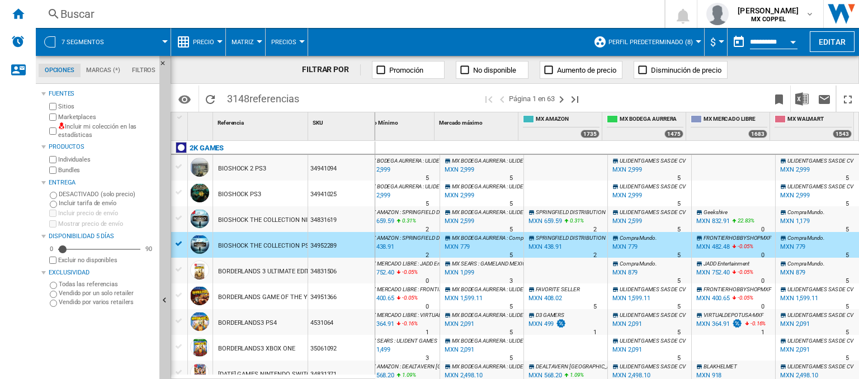
drag, startPoint x: 309, startPoint y: 244, endPoint x: 376, endPoint y: 238, distance: 66.9
click at [353, 248] on div "34952289" at bounding box center [341, 245] width 67 height 26
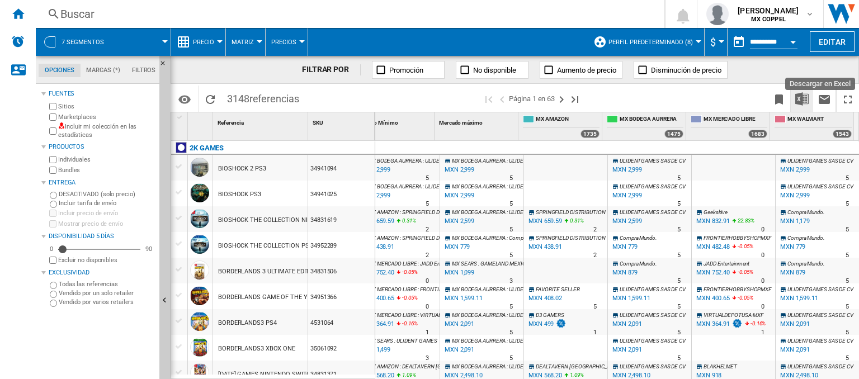
click at [798, 103] on img "Descargar en Excel" at bounding box center [801, 98] width 13 height 13
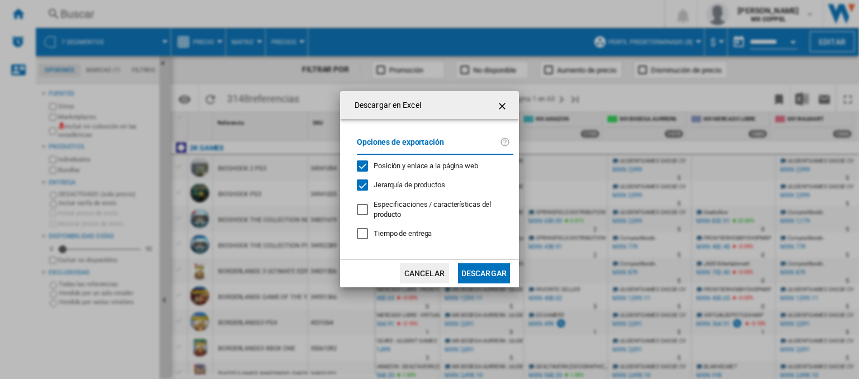
click at [357, 211] on div at bounding box center [362, 209] width 11 height 11
click at [487, 271] on button "Descargar" at bounding box center [484, 273] width 52 height 20
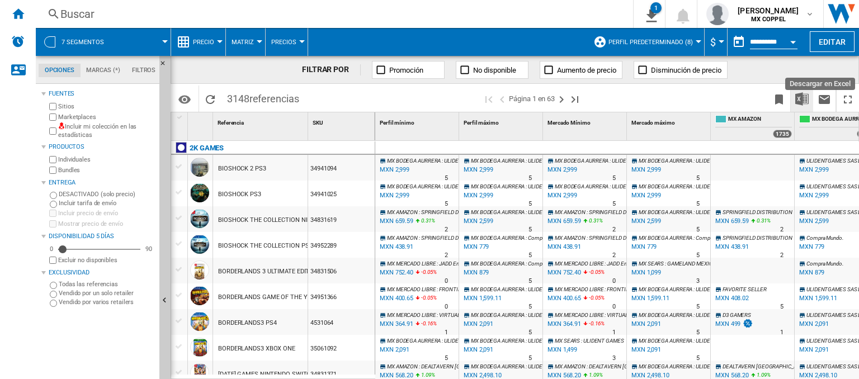
click at [798, 101] on img "Descargar en Excel" at bounding box center [801, 98] width 13 height 13
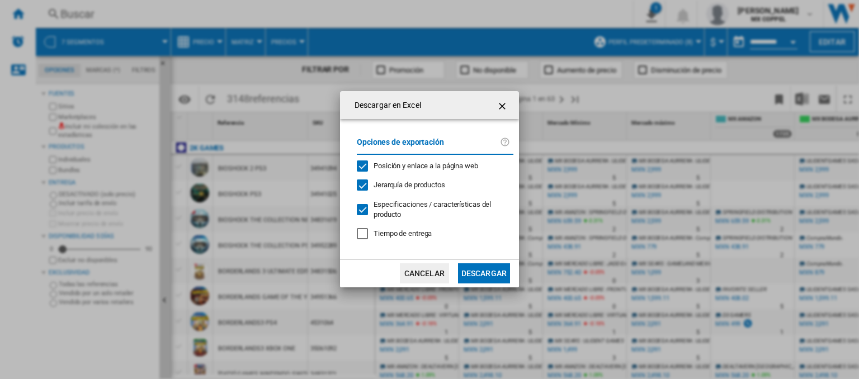
drag, startPoint x: 358, startPoint y: 210, endPoint x: 363, endPoint y: 214, distance: 6.0
click at [358, 211] on div "Descargar en ..." at bounding box center [362, 209] width 11 height 11
click at [492, 276] on button "Descargar" at bounding box center [484, 273] width 52 height 20
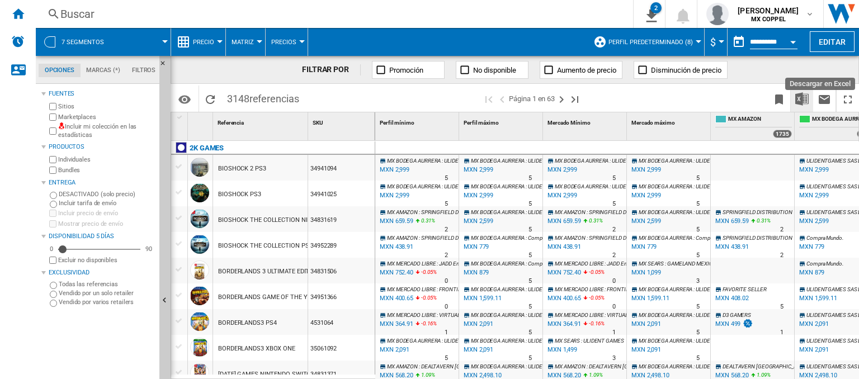
click at [798, 99] on img "Descargar en Excel" at bounding box center [801, 98] width 13 height 13
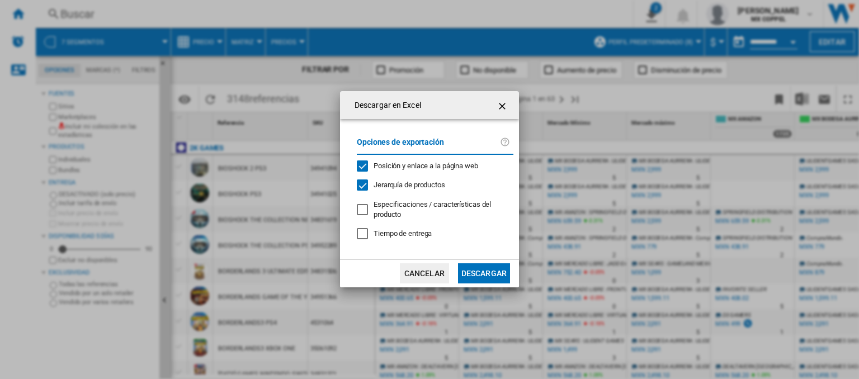
click at [368, 211] on div "Descargar en ..." at bounding box center [362, 209] width 11 height 11
click at [477, 271] on button "Descargar" at bounding box center [484, 273] width 52 height 20
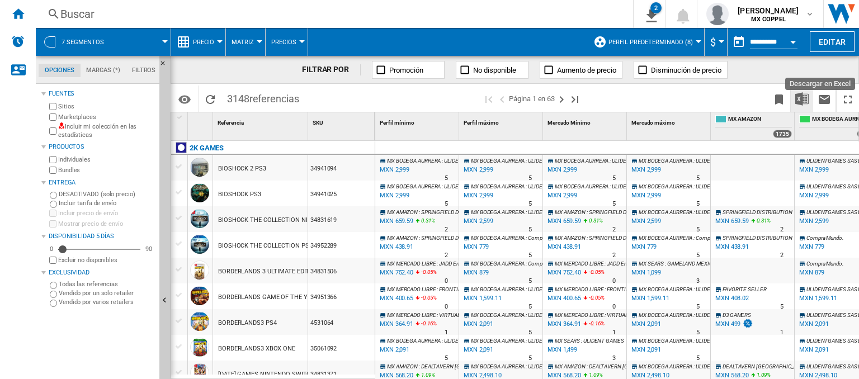
click at [798, 104] on img "Descargar en Excel" at bounding box center [801, 98] width 13 height 13
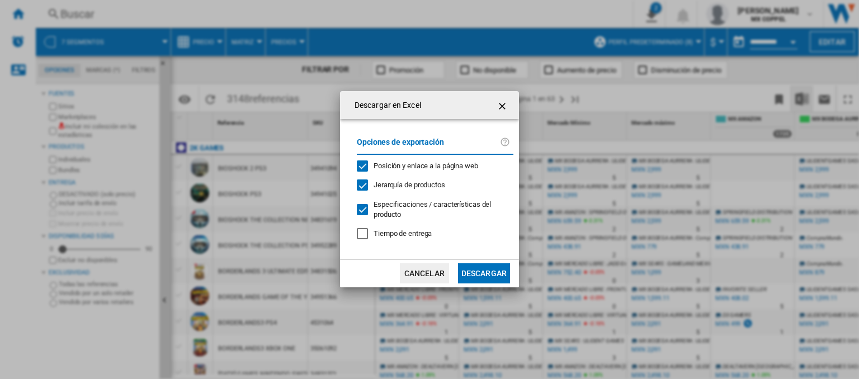
click at [501, 103] on ng-md-icon "getI18NText('BUTTONS.CLOSE_DIALOG')" at bounding box center [502, 105] width 13 height 13
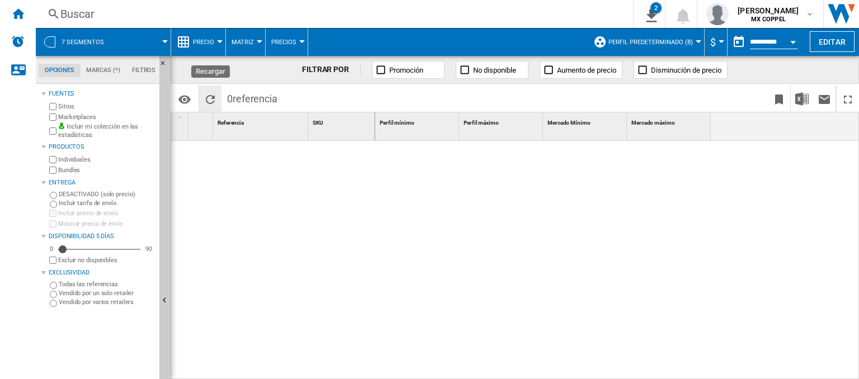
click at [207, 99] on ng-md-icon "Recargar" at bounding box center [209, 99] width 13 height 13
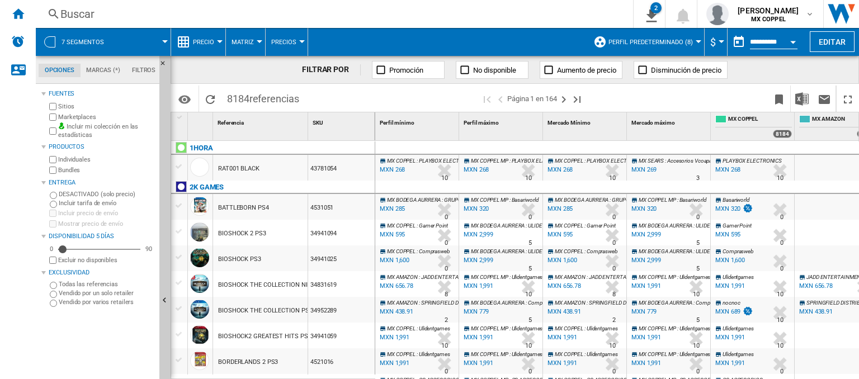
click at [165, 43] on md-menu "7 segmentos" at bounding box center [103, 42] width 135 height 28
click at [166, 41] on div at bounding box center [165, 41] width 6 height 3
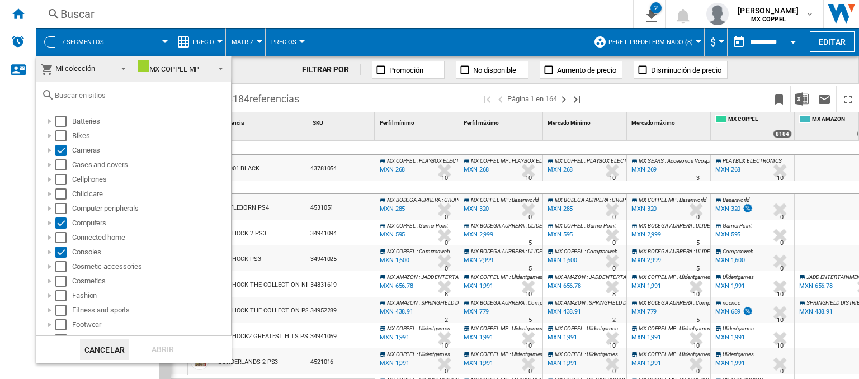
click at [14, 137] on md-backdrop at bounding box center [429, 189] width 859 height 379
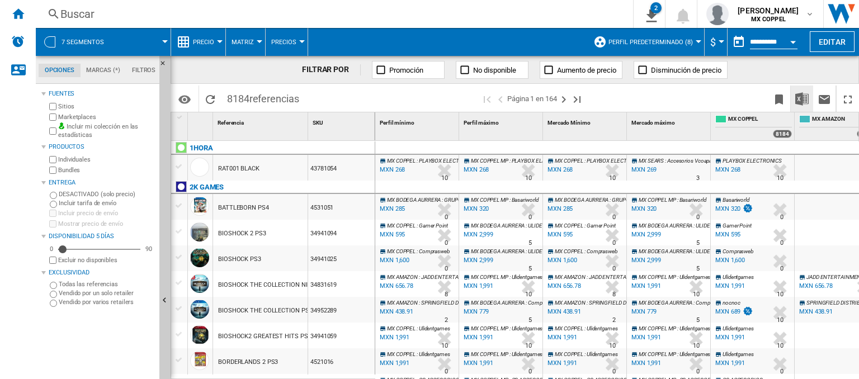
click at [803, 107] on button "Descargar en Excel" at bounding box center [801, 99] width 22 height 26
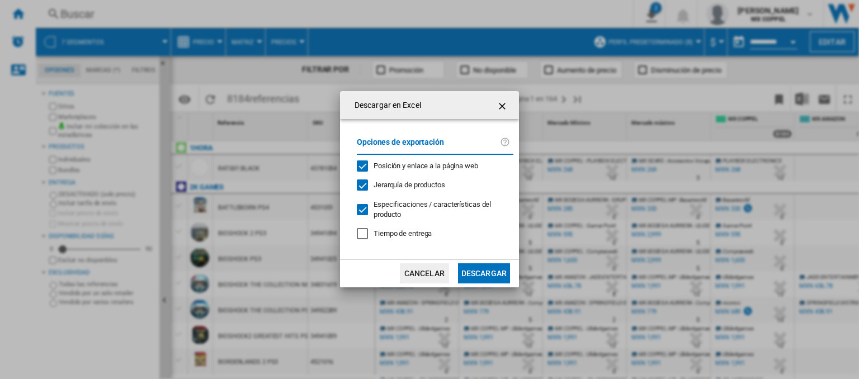
click at [491, 275] on button "Descargar" at bounding box center [484, 273] width 52 height 20
